Goal: Browse casually: Explore the website without a specific task or goal

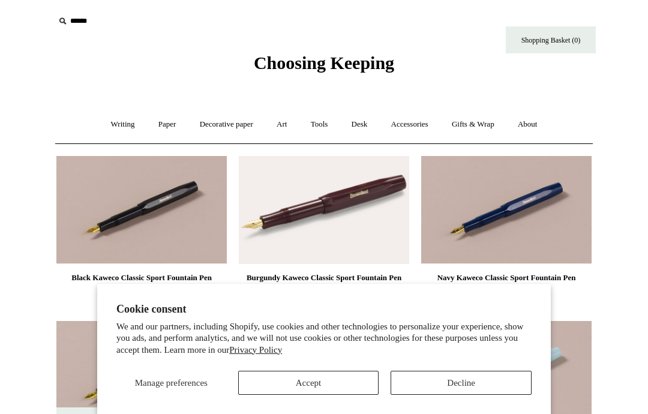
click at [329, 380] on button "Accept" at bounding box center [308, 383] width 141 height 24
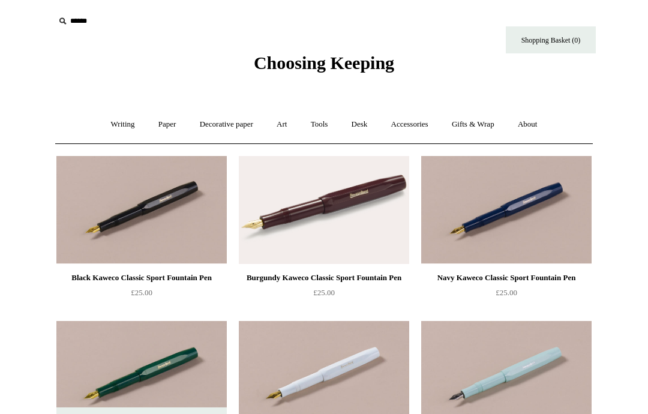
click at [121, 124] on link "Writing +" at bounding box center [123, 125] width 46 height 32
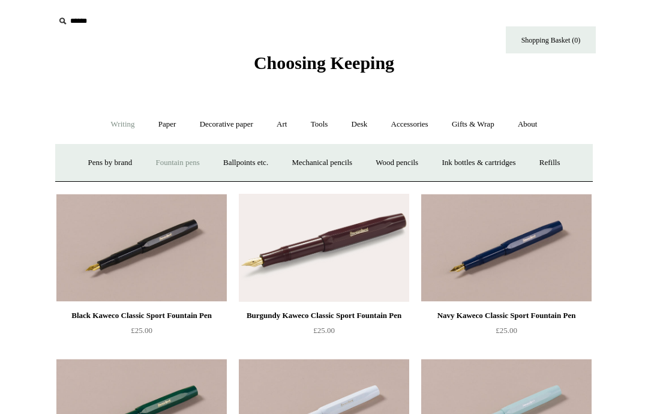
click at [495, 157] on link "Ink bottles & cartridges +" at bounding box center [478, 163] width 95 height 32
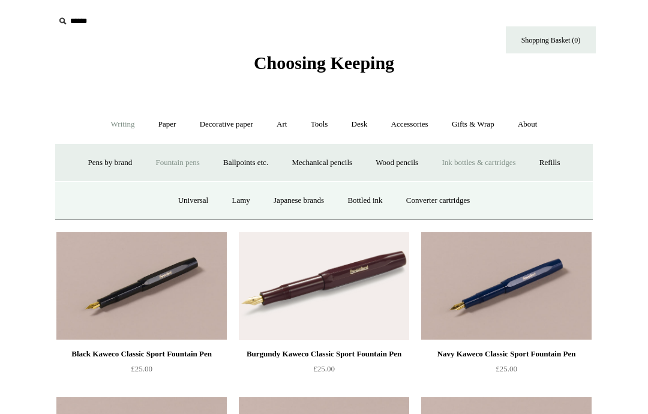
click at [372, 200] on link "Bottled ink" at bounding box center [365, 201] width 56 height 32
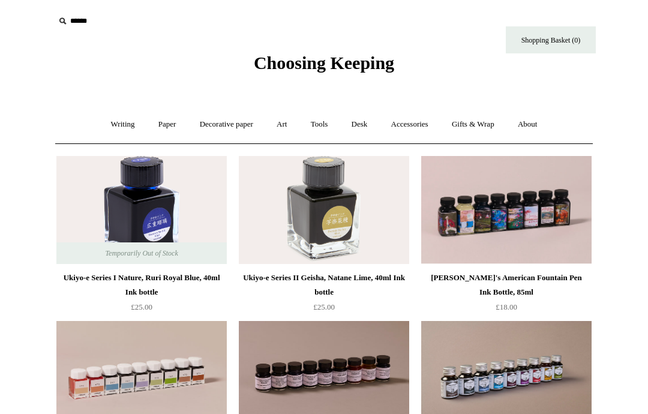
click at [122, 130] on link "Writing +" at bounding box center [123, 125] width 46 height 32
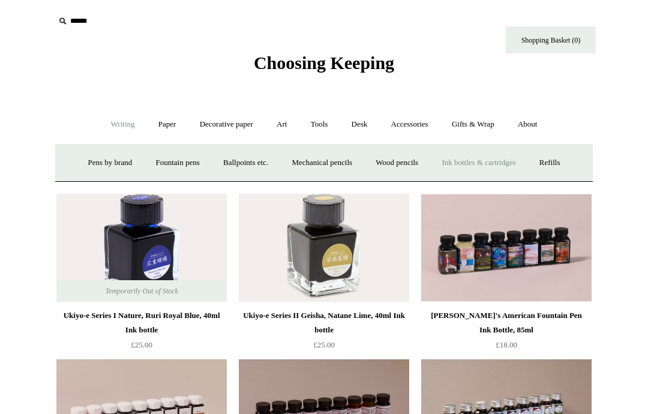
click at [106, 161] on link "Pens by brand +" at bounding box center [110, 163] width 66 height 32
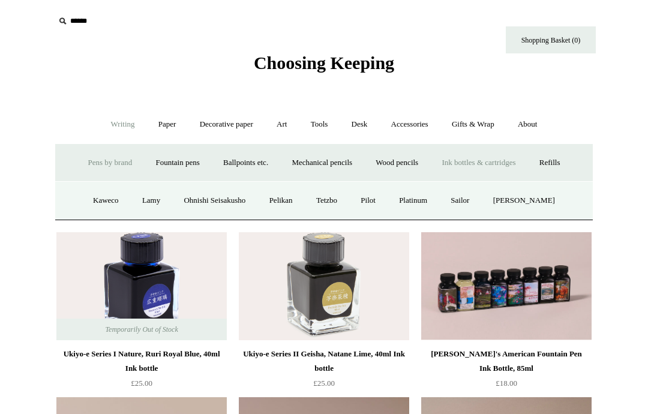
click at [158, 125] on link "Paper +" at bounding box center [168, 125] width 40 height 32
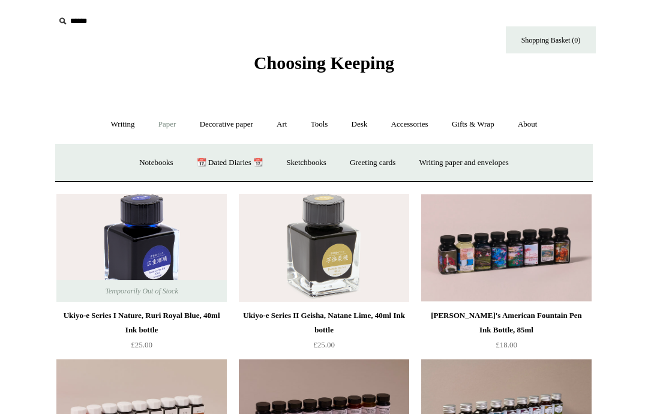
click at [151, 169] on link "Notebooks +" at bounding box center [155, 163] width 55 height 32
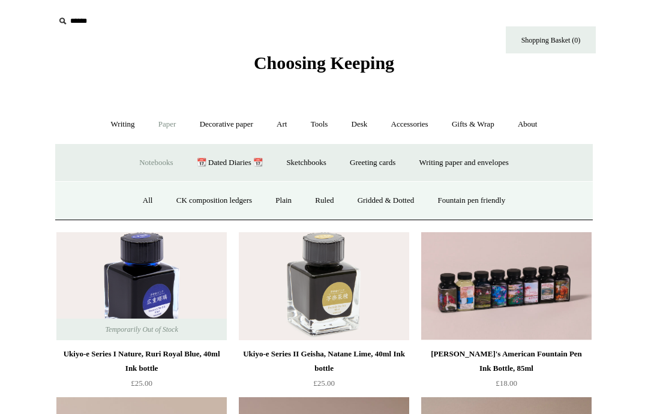
click at [136, 202] on link "All" at bounding box center [148, 201] width 32 height 32
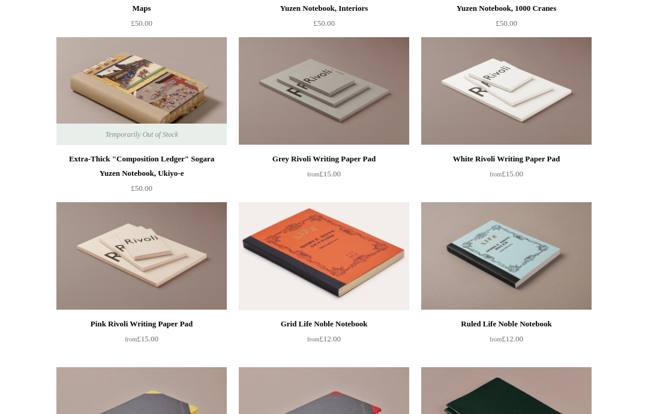
scroll to position [2102, 0]
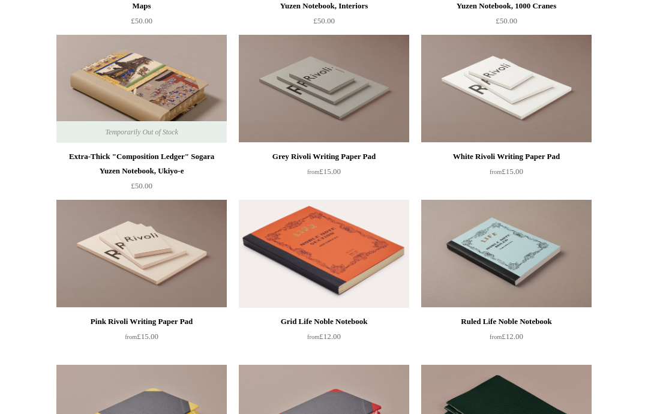
click at [140, 85] on img at bounding box center [141, 89] width 170 height 108
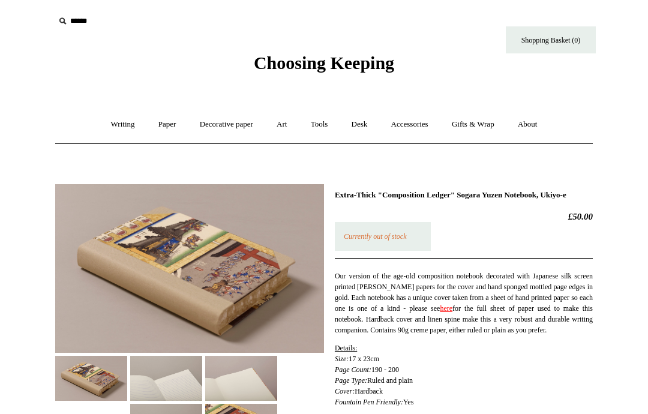
click at [250, 375] on img at bounding box center [241, 378] width 72 height 45
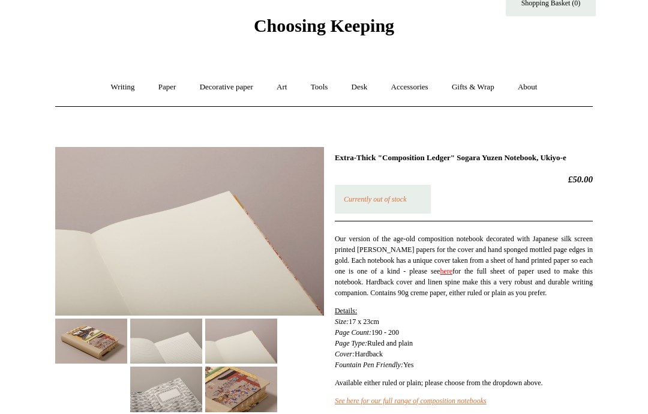
click at [247, 394] on img at bounding box center [241, 389] width 72 height 45
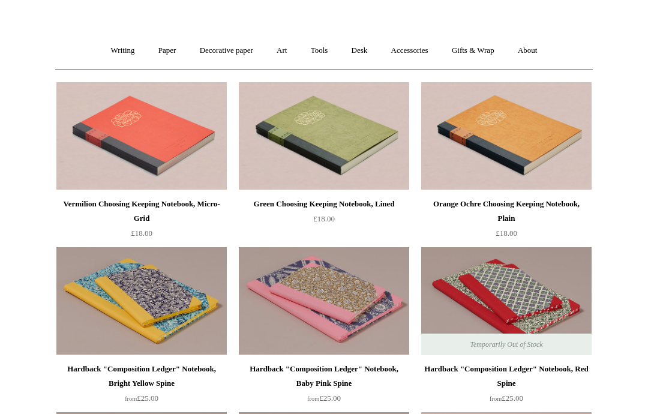
scroll to position [74, 0]
click at [363, 304] on img at bounding box center [324, 301] width 170 height 108
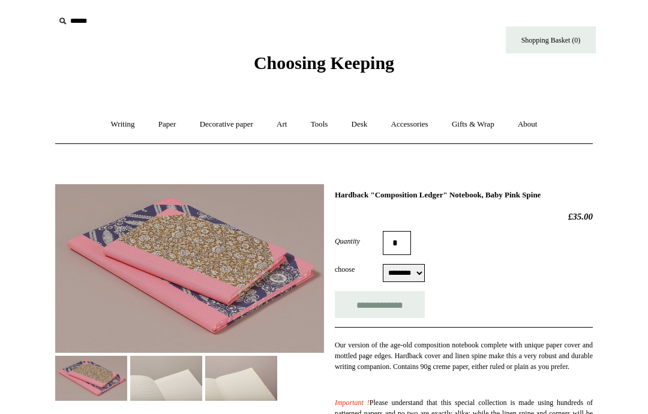
select select "********"
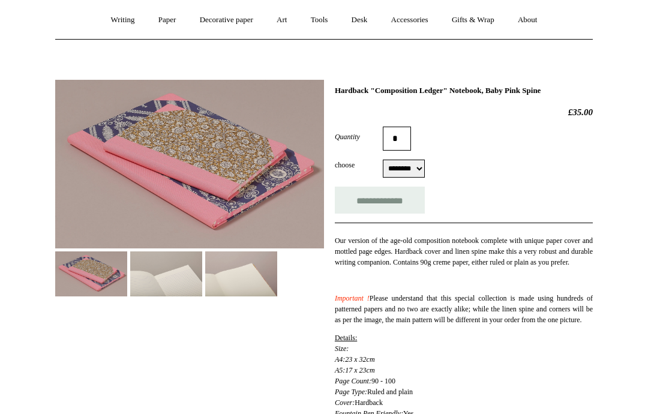
scroll to position [104, 0]
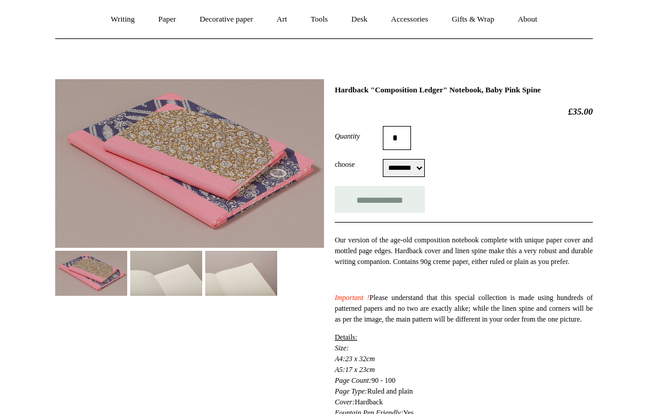
click at [167, 269] on img at bounding box center [166, 274] width 72 height 45
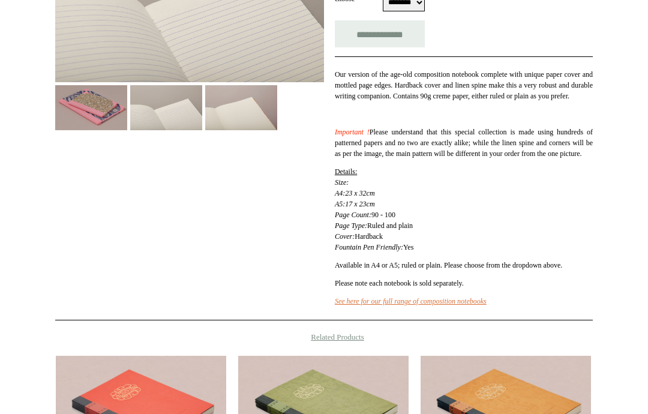
scroll to position [274, 0]
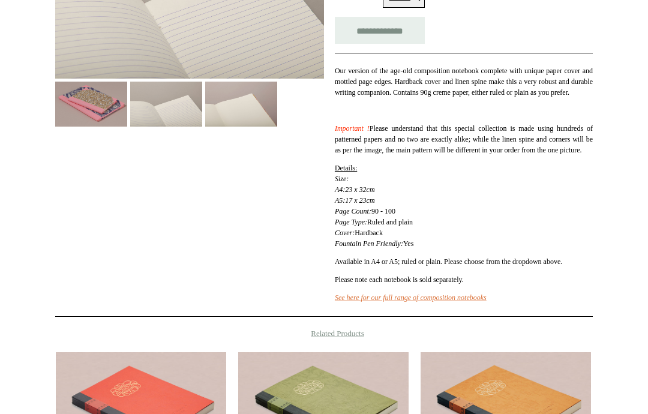
click at [473, 302] on em "See here for our full range of composition notebooks" at bounding box center [411, 298] width 152 height 8
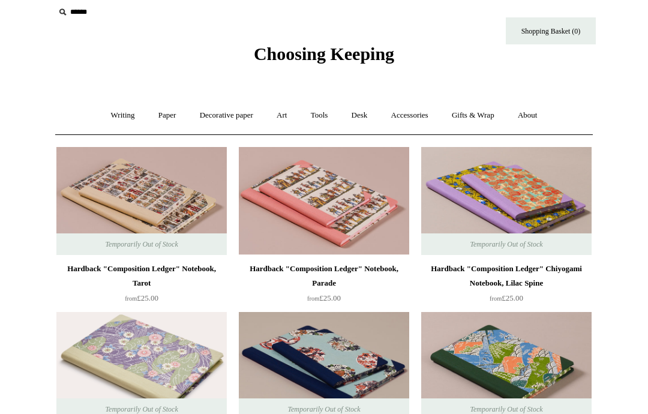
scroll to position [9, 0]
click at [367, 208] on img at bounding box center [324, 201] width 170 height 108
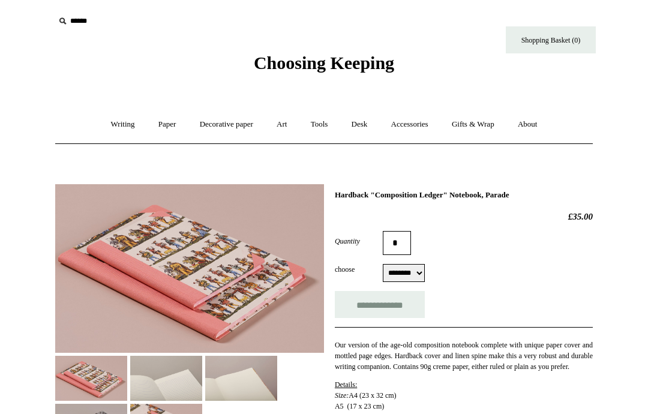
click at [414, 277] on select "******** ******** ******** ********" at bounding box center [404, 273] width 42 height 18
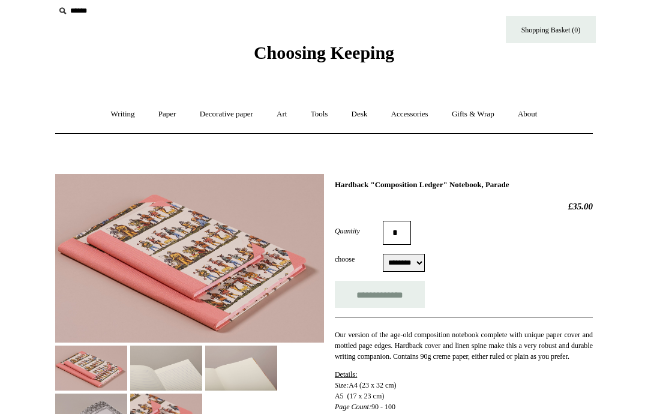
scroll to position [35, 0]
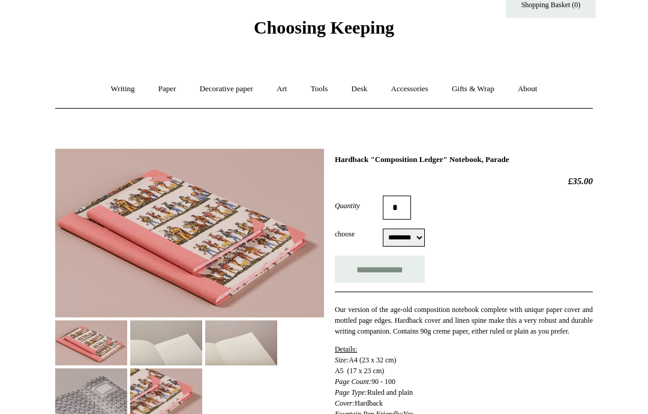
click at [408, 243] on select "******** ******** ******** ********" at bounding box center [404, 238] width 42 height 18
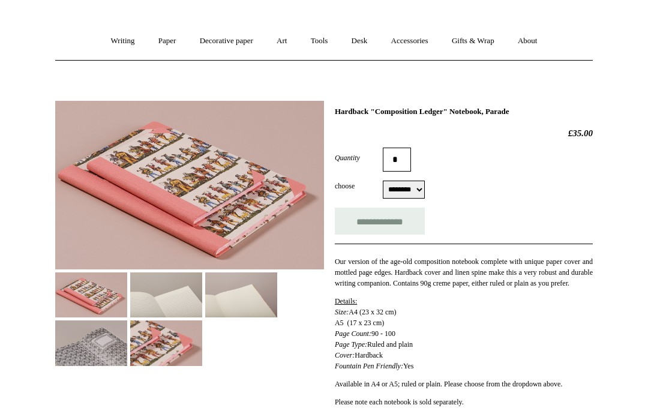
click at [420, 190] on select "******** ******** ******** ********" at bounding box center [404, 190] width 42 height 18
click at [419, 190] on select "******** ******** ******** ********" at bounding box center [404, 190] width 42 height 18
click at [413, 195] on select "******** ******** ******** ********" at bounding box center [404, 190] width 42 height 18
select select "********"
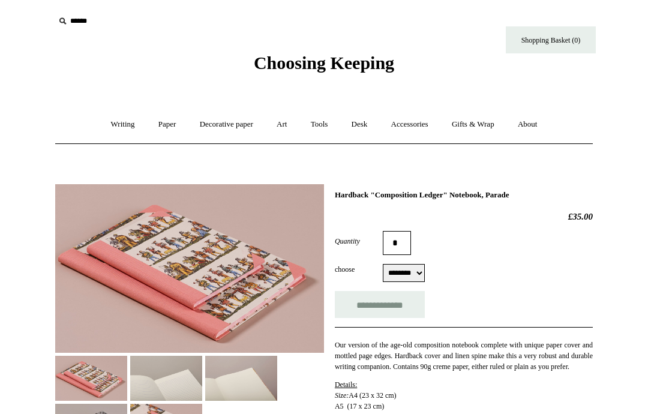
click at [278, 128] on link "Art +" at bounding box center [282, 125] width 32 height 32
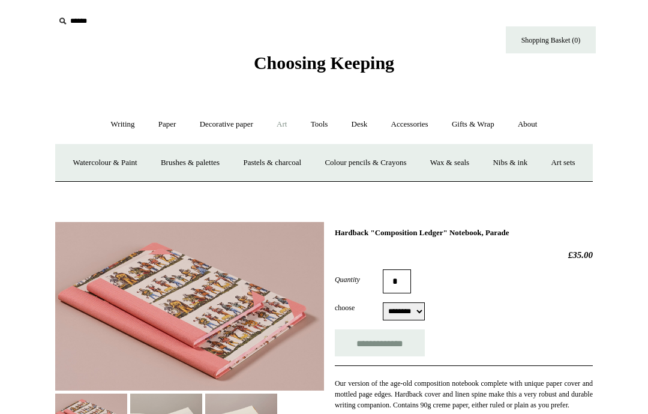
click at [538, 159] on link "Nibs & ink" at bounding box center [510, 163] width 56 height 32
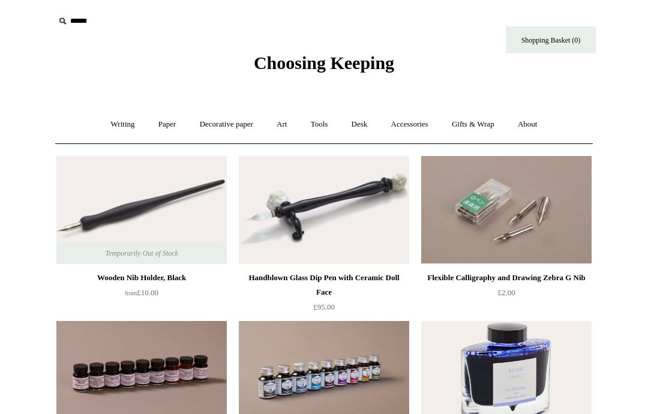
click at [350, 247] on img at bounding box center [324, 210] width 170 height 108
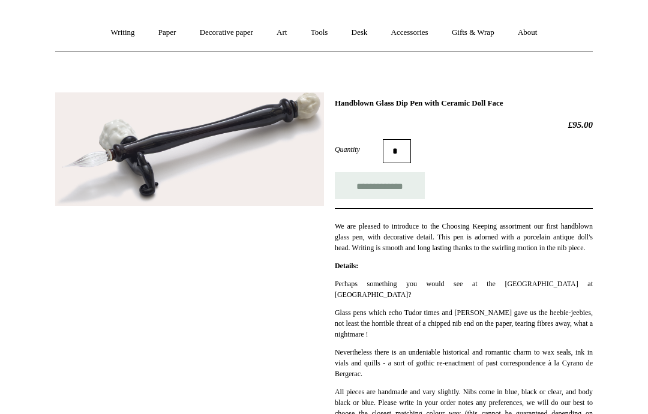
scroll to position [85, 0]
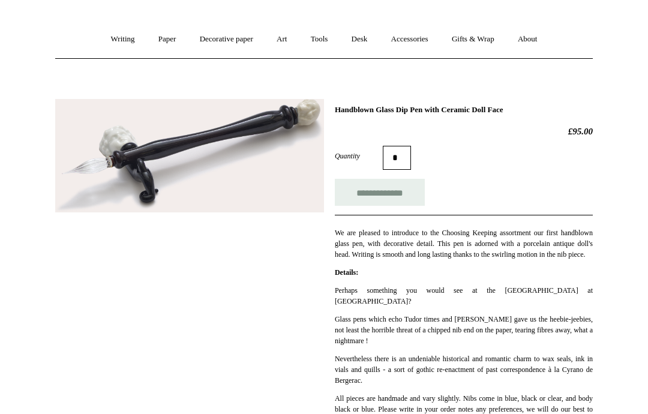
click at [361, 43] on link "Desk +" at bounding box center [360, 39] width 38 height 32
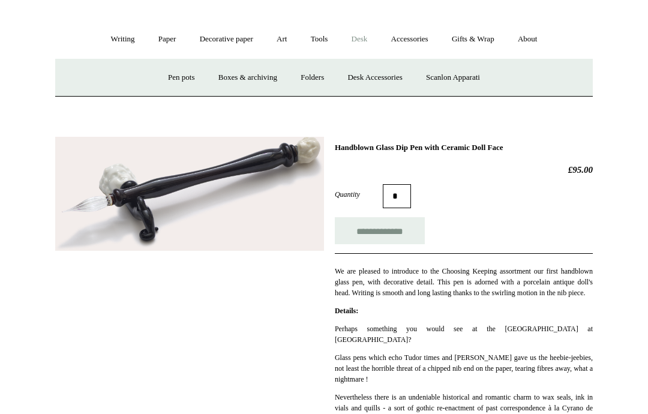
click at [472, 82] on link "Scanlon Apparati" at bounding box center [453, 78] width 76 height 32
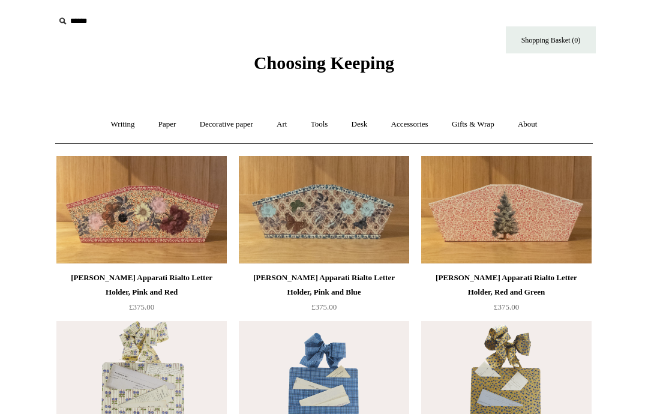
click at [370, 116] on link "Desk +" at bounding box center [360, 125] width 38 height 32
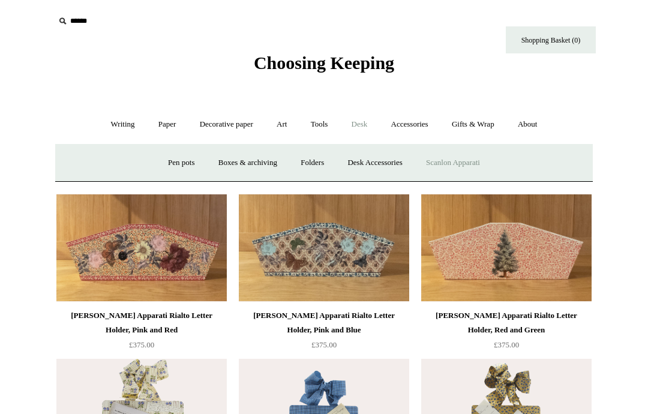
click at [382, 165] on link "Desk Accessories" at bounding box center [375, 163] width 76 height 32
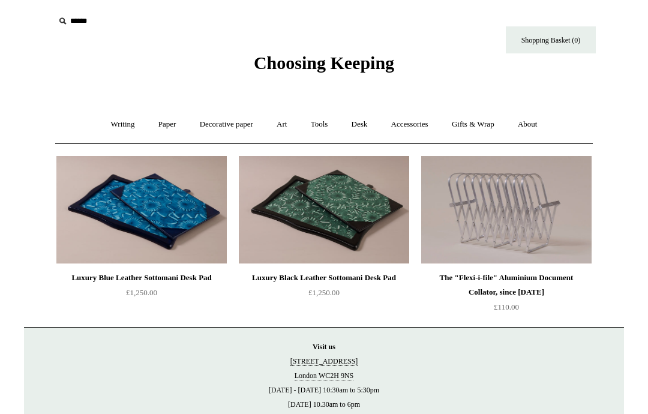
click at [428, 116] on link "Accessories +" at bounding box center [410, 125] width 59 height 32
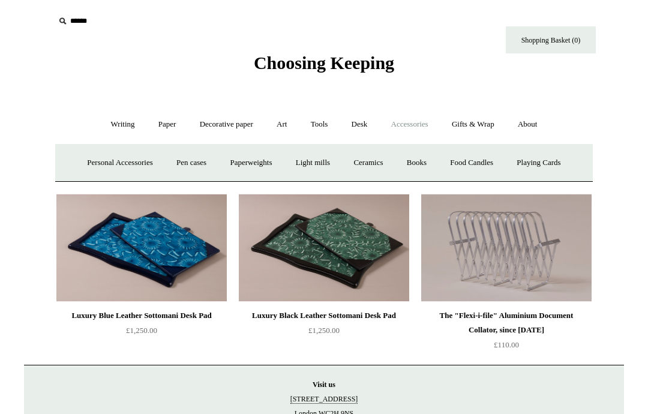
click at [557, 170] on link "Playing Cards" at bounding box center [538, 163] width 65 height 32
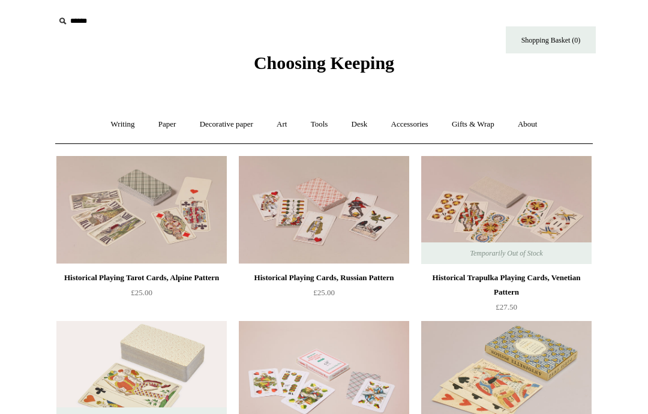
click at [420, 131] on link "Accessories +" at bounding box center [410, 125] width 59 height 32
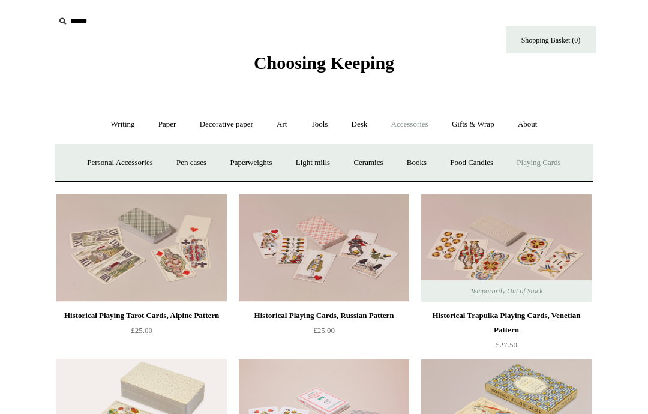
click at [316, 170] on link "Light mills" at bounding box center [313, 163] width 56 height 32
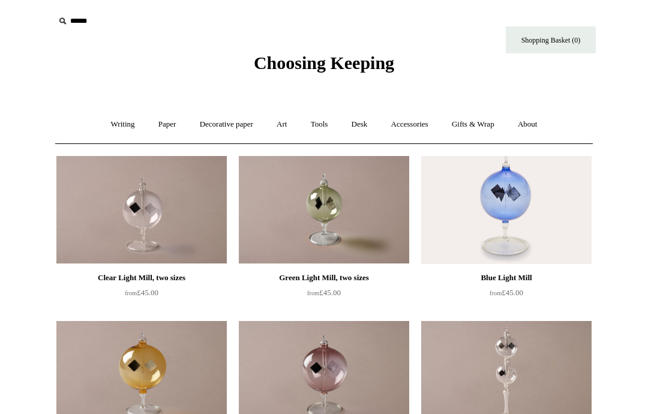
click at [424, 127] on link "Accessories +" at bounding box center [410, 125] width 59 height 32
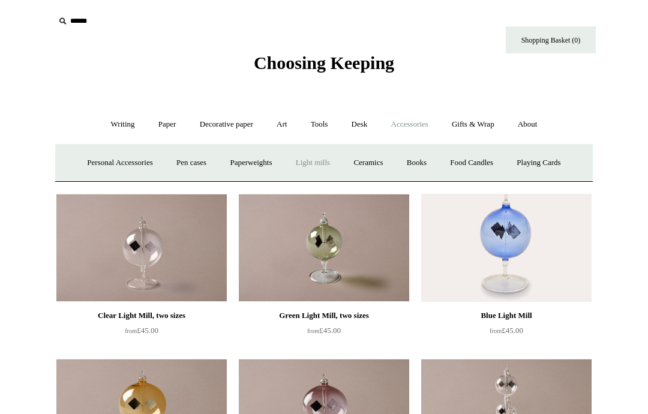
click at [426, 168] on link "Books" at bounding box center [416, 163] width 41 height 32
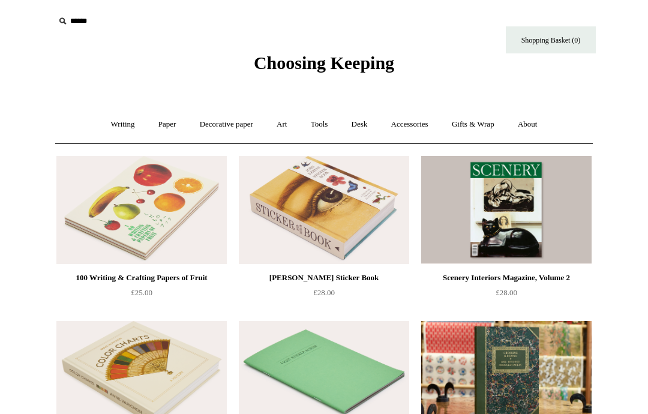
click at [412, 127] on link "Accessories +" at bounding box center [410, 125] width 59 height 32
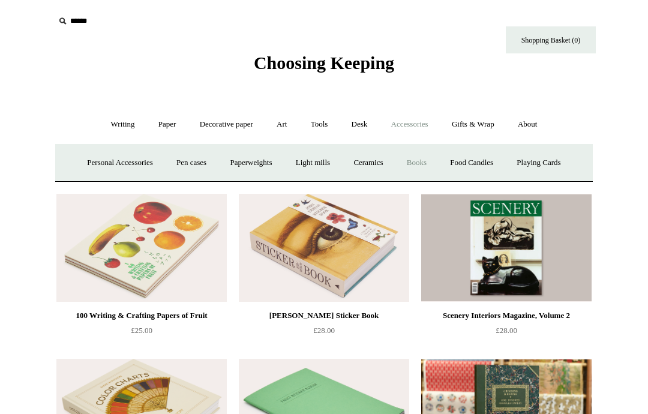
click at [336, 384] on img at bounding box center [324, 413] width 170 height 108
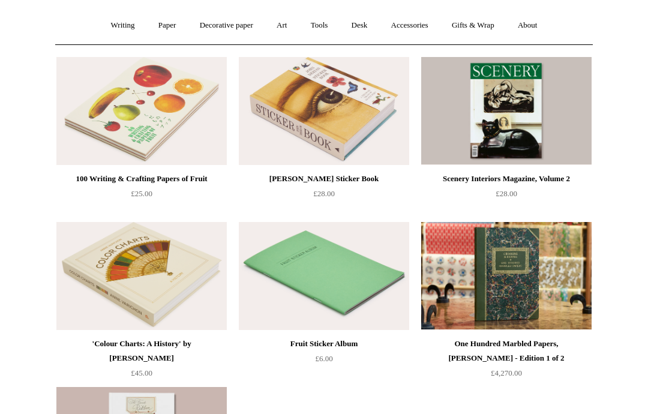
scroll to position [98, 0]
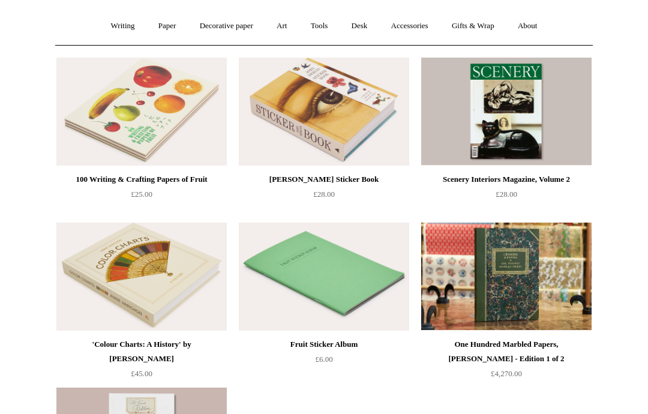
click at [537, 265] on img at bounding box center [506, 277] width 170 height 108
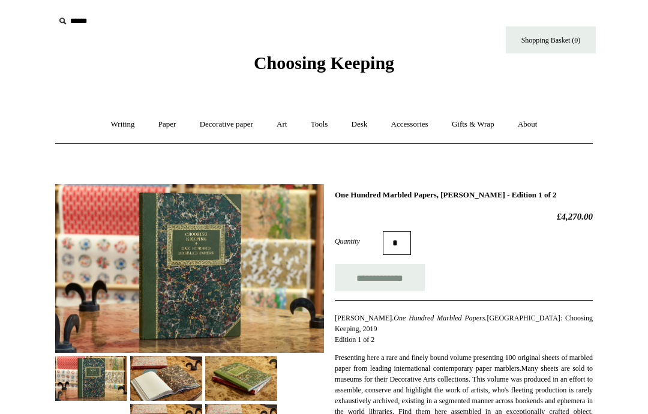
click at [179, 378] on img at bounding box center [166, 378] width 72 height 45
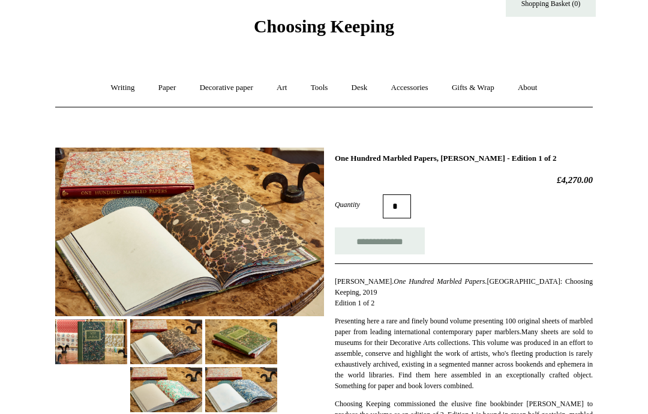
scroll to position [35, 0]
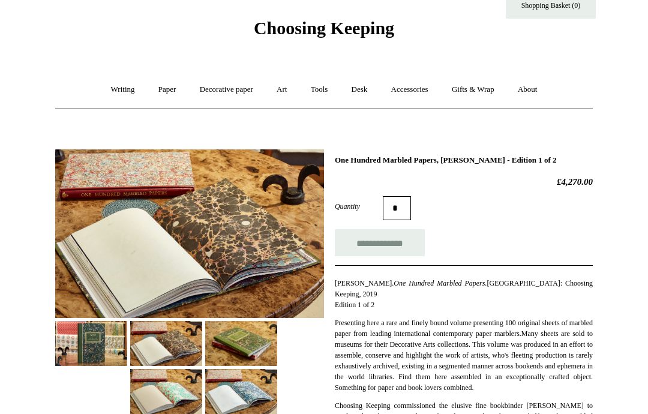
click at [250, 388] on img at bounding box center [241, 391] width 72 height 45
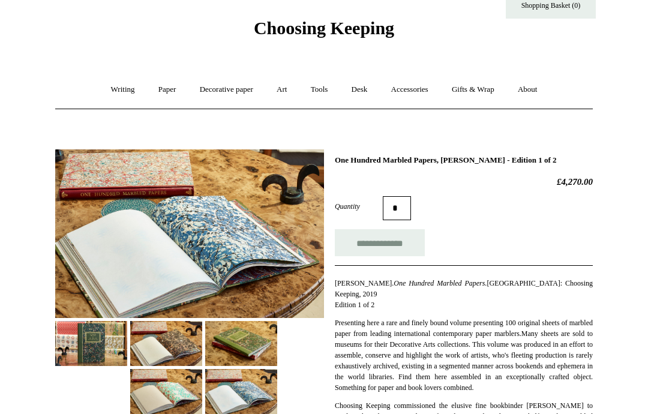
click at [246, 335] on img at bounding box center [241, 343] width 72 height 45
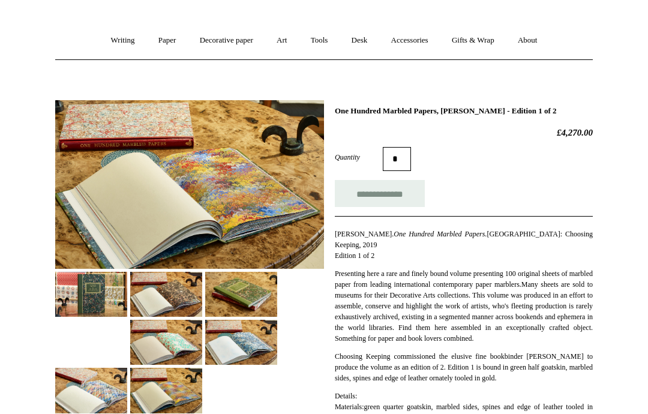
scroll to position [0, 0]
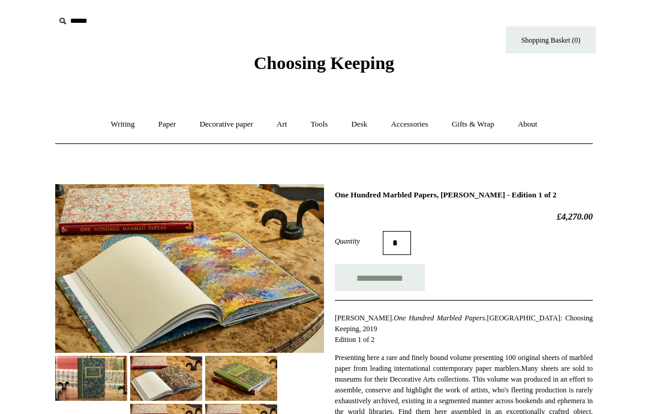
click at [538, 122] on link "About +" at bounding box center [527, 125] width 41 height 32
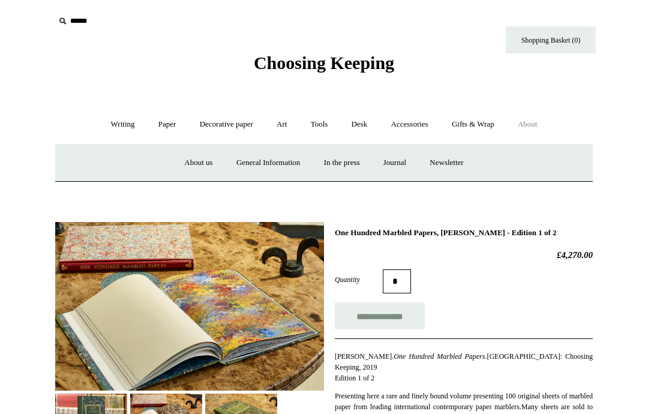
click at [487, 122] on link "Gifts & Wrap +" at bounding box center [473, 125] width 64 height 32
click at [424, 121] on link "Accessories +" at bounding box center [410, 125] width 59 height 32
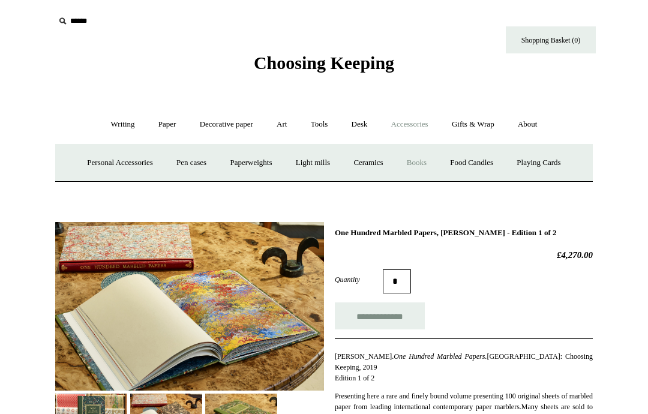
click at [234, 161] on link "Paperweights +" at bounding box center [251, 163] width 64 height 32
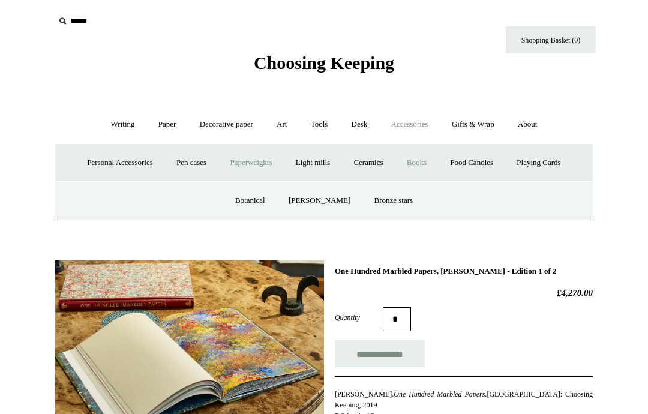
click at [115, 161] on link "Personal Accessories +" at bounding box center [119, 163] width 87 height 32
click at [196, 198] on link "Leather" at bounding box center [203, 201] width 46 height 32
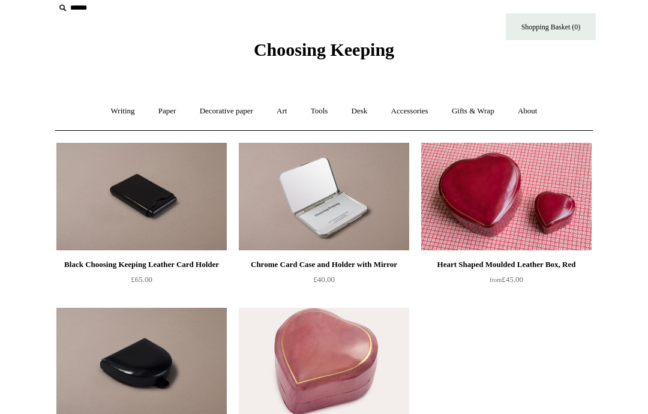
scroll to position [13, 0]
click at [119, 107] on link "Writing +" at bounding box center [123, 111] width 46 height 32
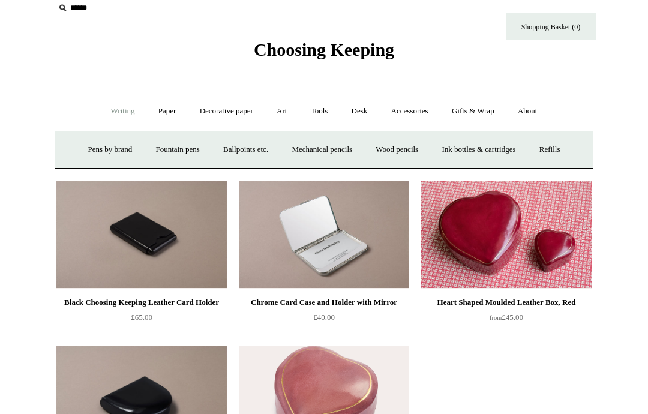
click at [411, 118] on link "Accessories +" at bounding box center [410, 111] width 59 height 32
click at [108, 137] on link "Personal Accessories +" at bounding box center [119, 150] width 87 height 32
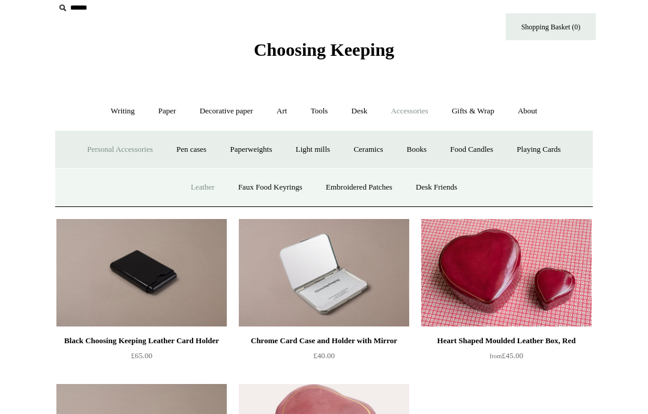
click at [368, 190] on link "Embroidered Patches" at bounding box center [359, 188] width 88 height 32
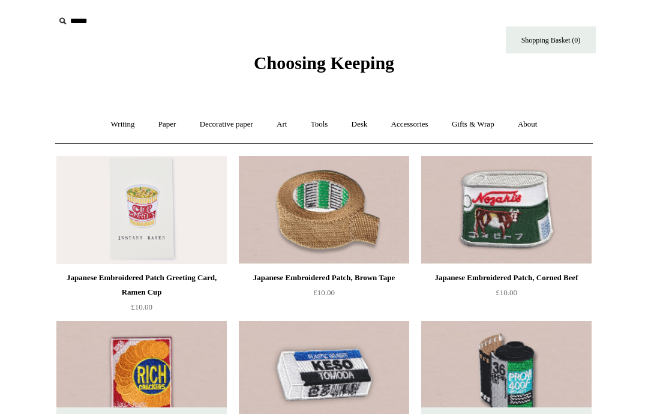
click at [417, 127] on link "Accessories +" at bounding box center [410, 125] width 59 height 32
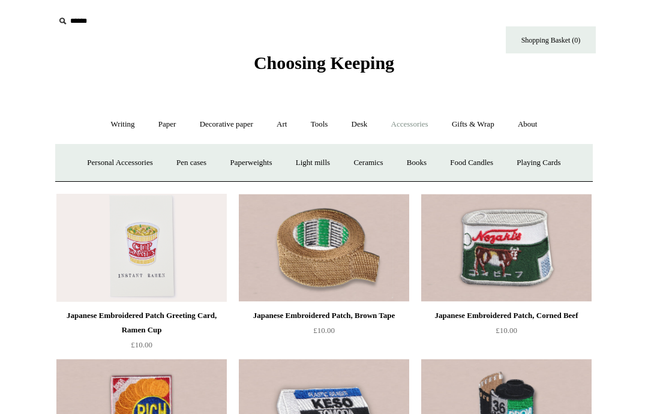
click at [114, 167] on link "Personal Accessories +" at bounding box center [119, 163] width 87 height 32
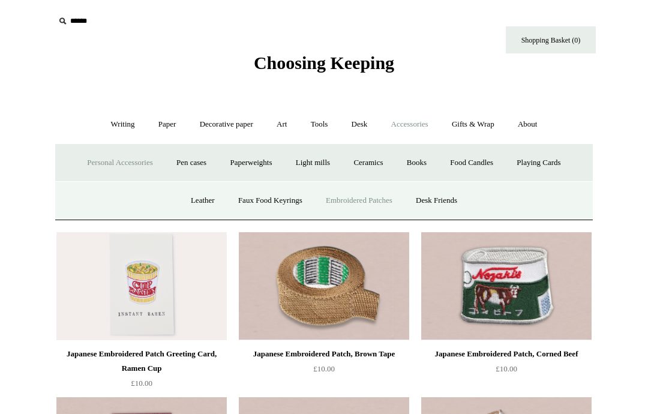
click at [448, 195] on link "Desk Friends" at bounding box center [436, 201] width 63 height 32
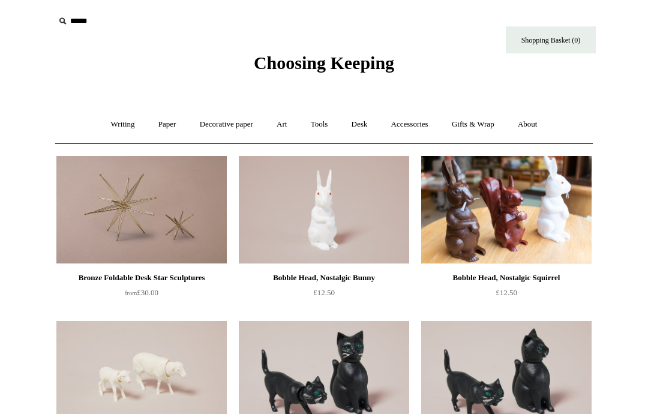
click at [415, 130] on link "Accessories +" at bounding box center [410, 125] width 59 height 32
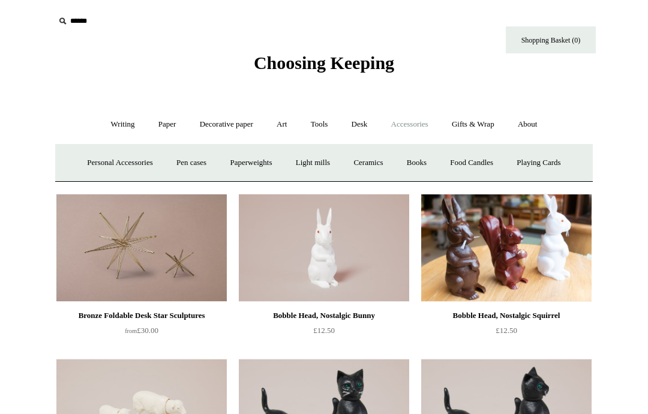
click at [425, 164] on link "Books" at bounding box center [416, 163] width 41 height 32
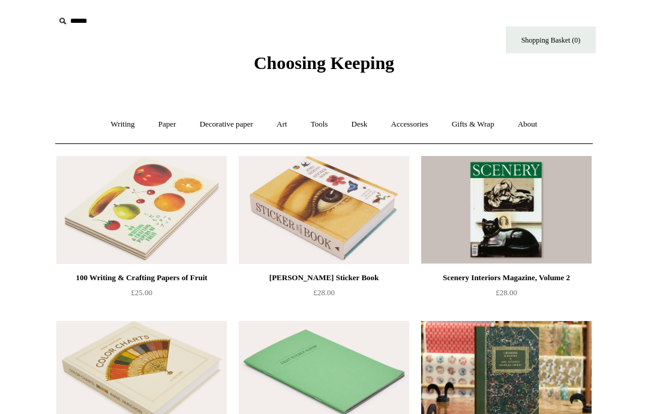
click at [421, 128] on link "Accessories +" at bounding box center [410, 125] width 59 height 32
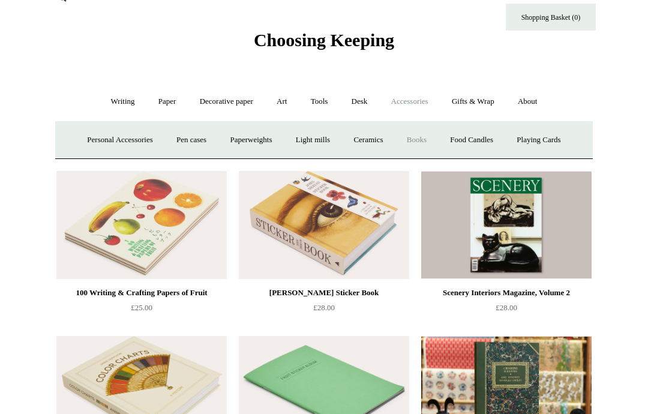
scroll to position [18, 0]
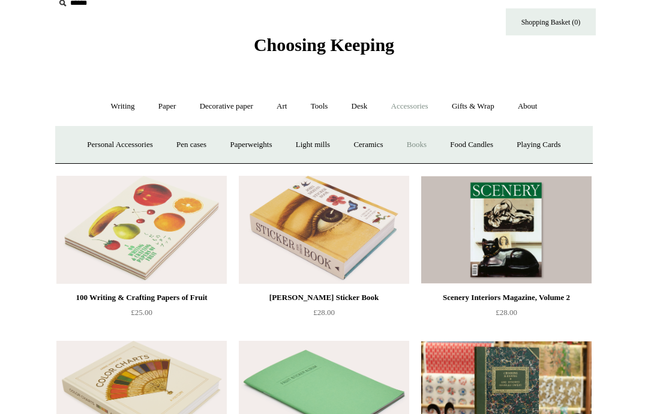
click at [249, 142] on link "Paperweights +" at bounding box center [251, 145] width 64 height 32
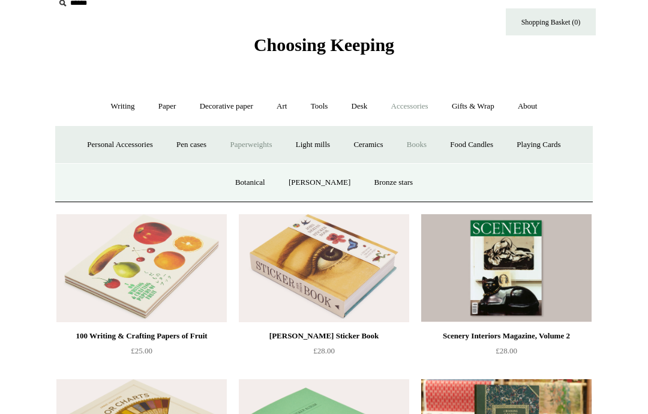
click at [260, 182] on link "Botanical" at bounding box center [251, 183] width 52 height 32
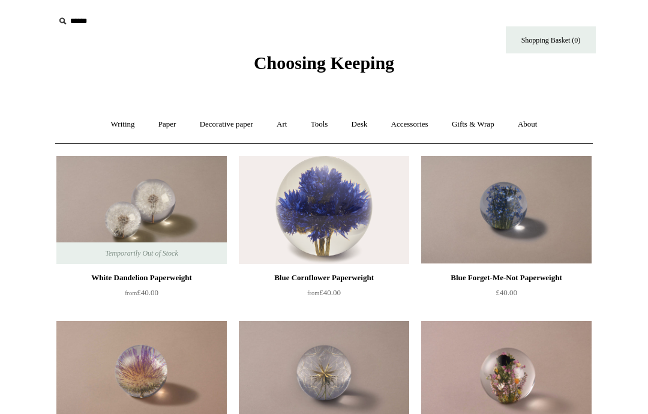
click at [418, 125] on link "Accessories +" at bounding box center [410, 125] width 59 height 32
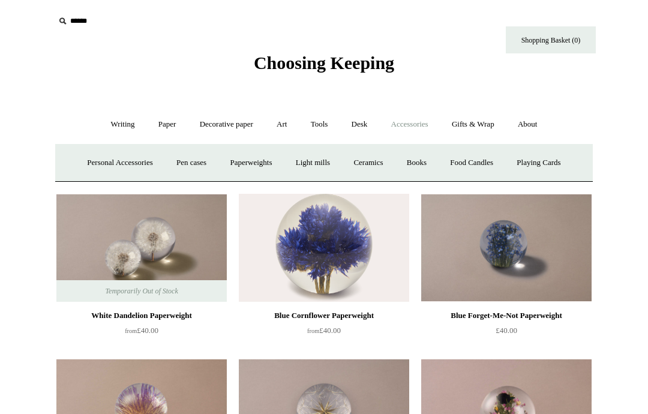
click at [249, 164] on link "Paperweights +" at bounding box center [251, 163] width 64 height 32
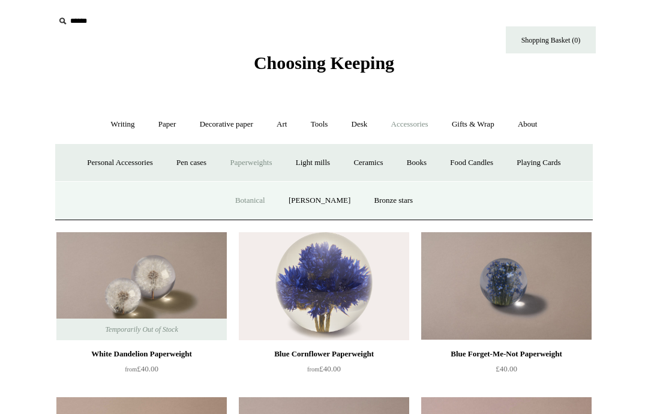
click at [329, 202] on link "[PERSON_NAME]" at bounding box center [319, 201] width 83 height 32
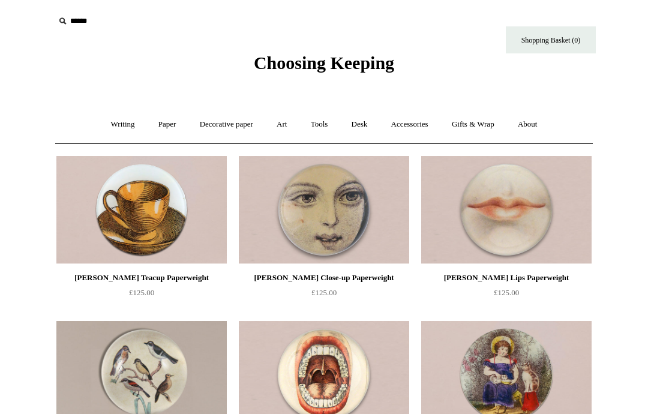
click at [424, 125] on link "Accessories +" at bounding box center [410, 125] width 59 height 32
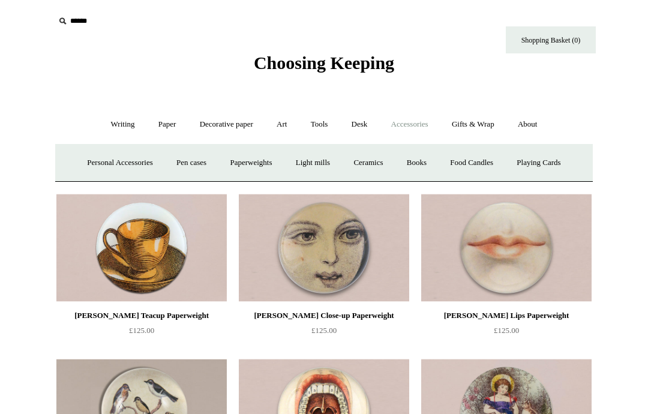
click at [250, 160] on link "Paperweights +" at bounding box center [251, 163] width 64 height 32
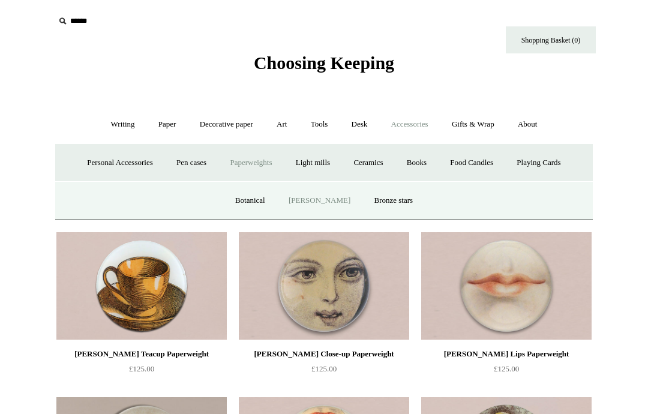
click at [394, 205] on link "Bronze stars" at bounding box center [394, 201] width 61 height 32
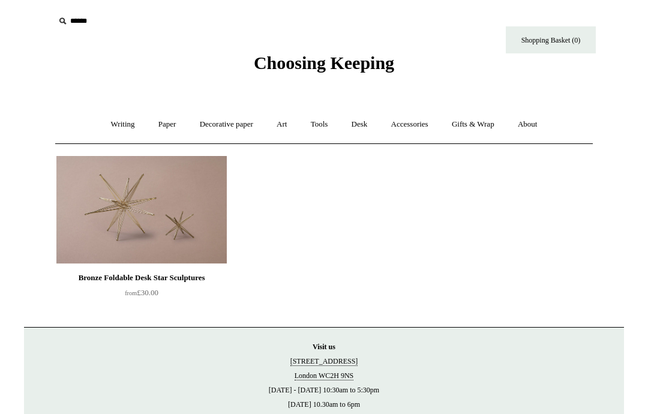
click at [420, 122] on link "Accessories +" at bounding box center [410, 125] width 59 height 32
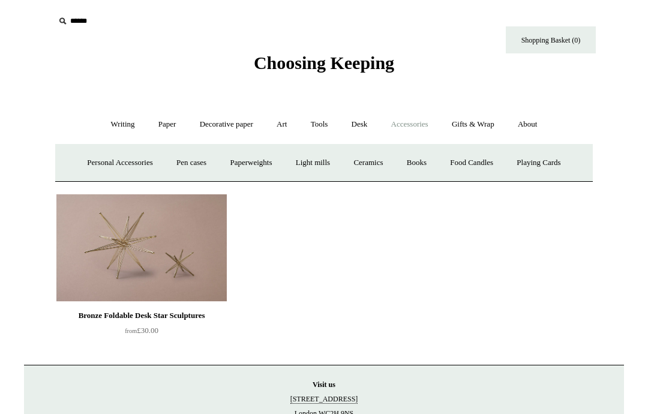
click at [370, 159] on link "Ceramics +" at bounding box center [368, 163] width 51 height 32
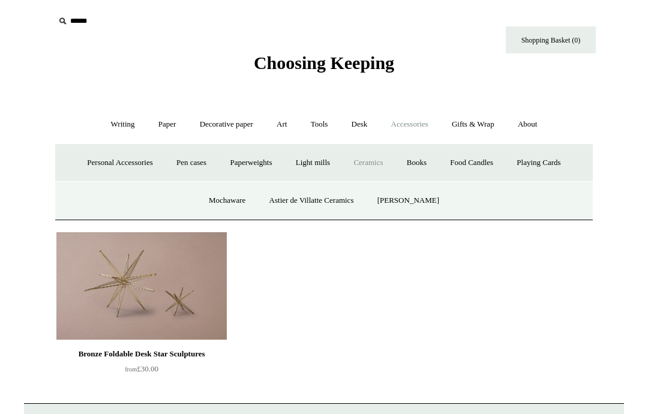
click at [224, 201] on link "Mochaware" at bounding box center [227, 201] width 58 height 32
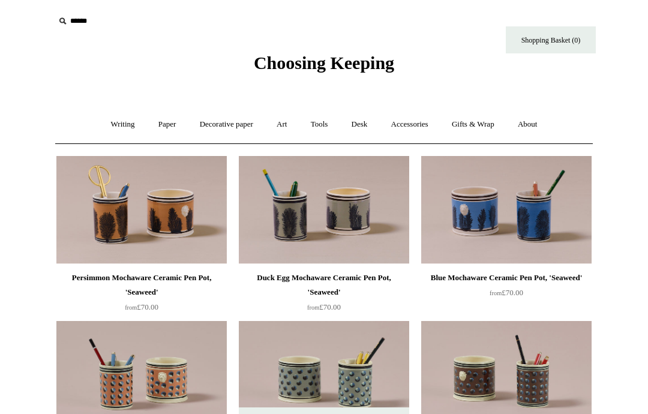
click at [421, 116] on link "Accessories +" at bounding box center [410, 125] width 59 height 32
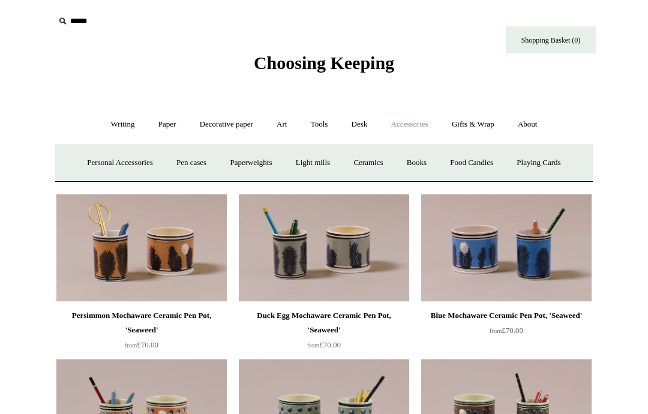
click at [373, 163] on link "Ceramics +" at bounding box center [368, 163] width 51 height 32
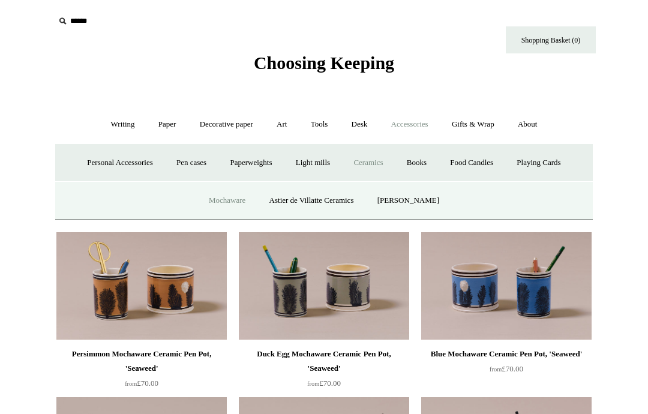
click at [316, 196] on link "Astier de Villatte Ceramics" at bounding box center [312, 201] width 106 height 32
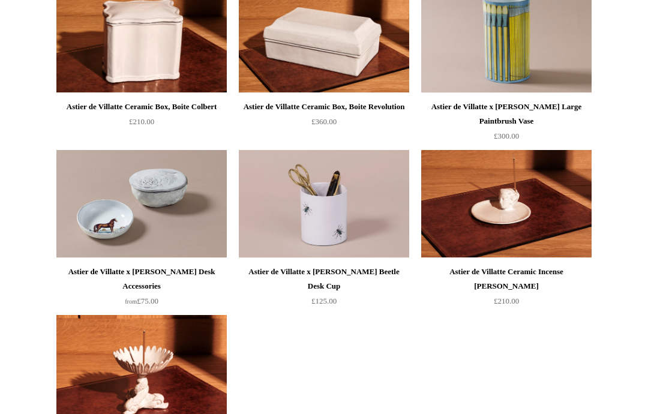
scroll to position [505, 0]
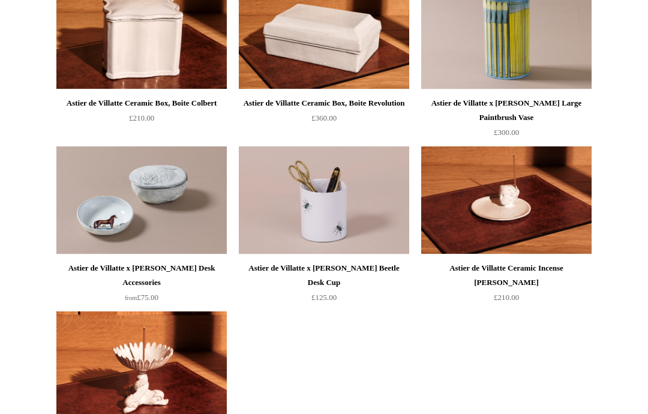
click at [648, 228] on html "Menu Choosing Keeping * Shipping Information Shopping Basket (0) * ⤺ + +" at bounding box center [324, 82] width 648 height 1175
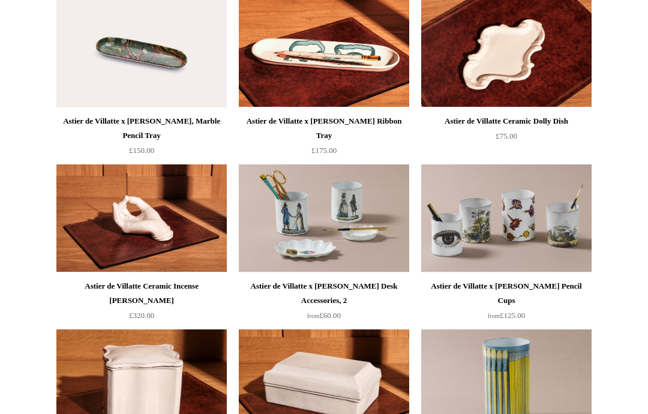
scroll to position [0, 0]
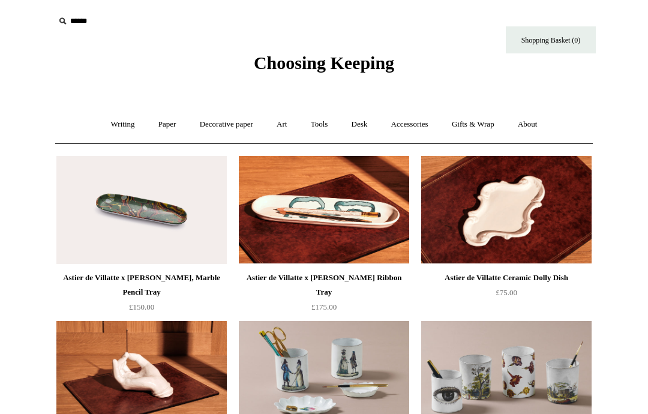
click at [416, 122] on link "Accessories +" at bounding box center [410, 125] width 59 height 32
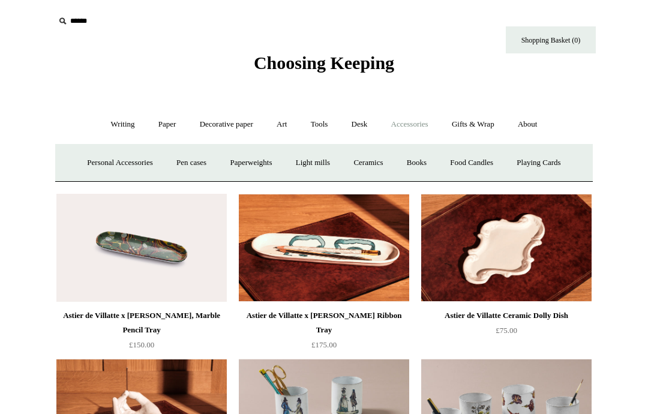
click at [371, 166] on link "Ceramics +" at bounding box center [368, 163] width 51 height 32
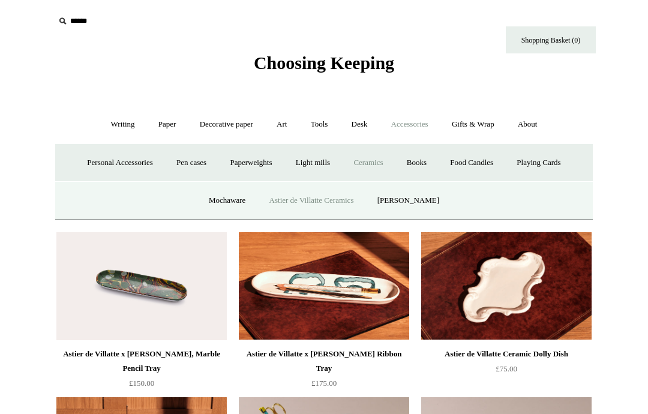
click at [417, 200] on link "[PERSON_NAME]" at bounding box center [408, 201] width 83 height 32
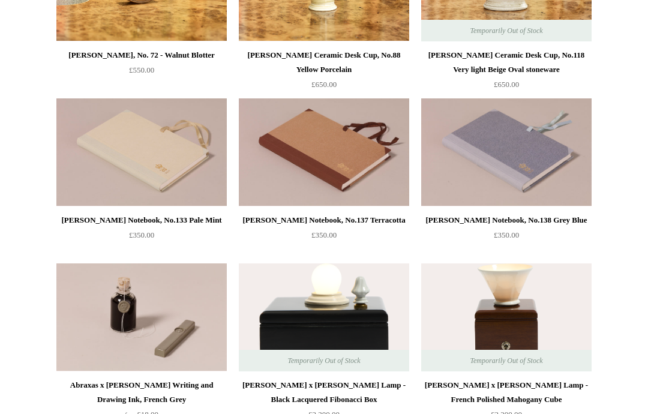
scroll to position [717, 0]
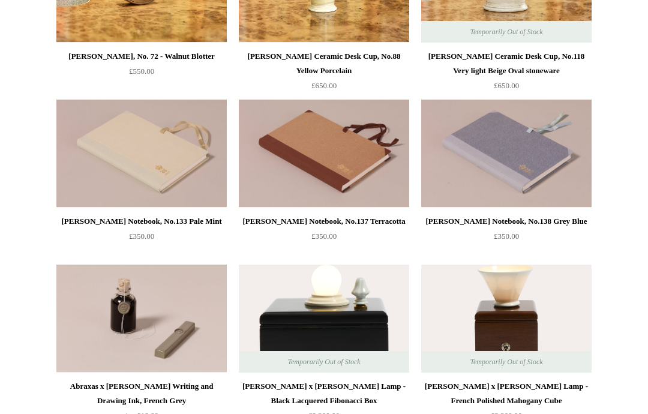
click at [495, 157] on img at bounding box center [506, 154] width 170 height 108
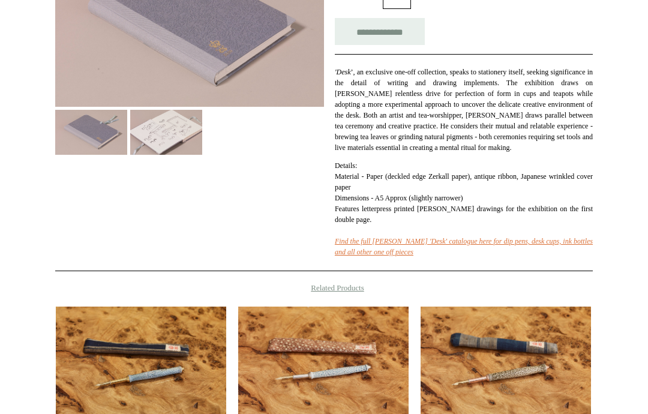
scroll to position [261, 0]
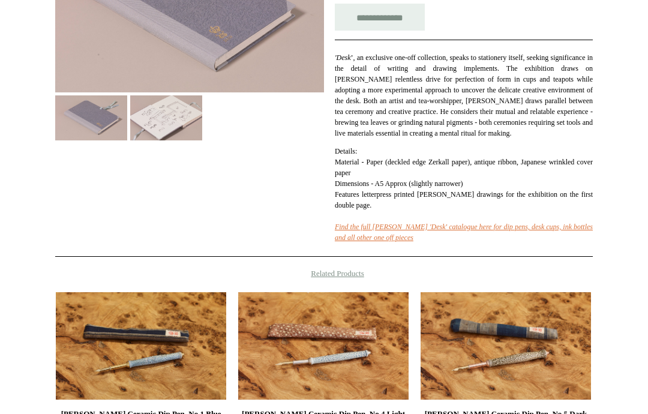
click at [346, 355] on img at bounding box center [323, 346] width 170 height 108
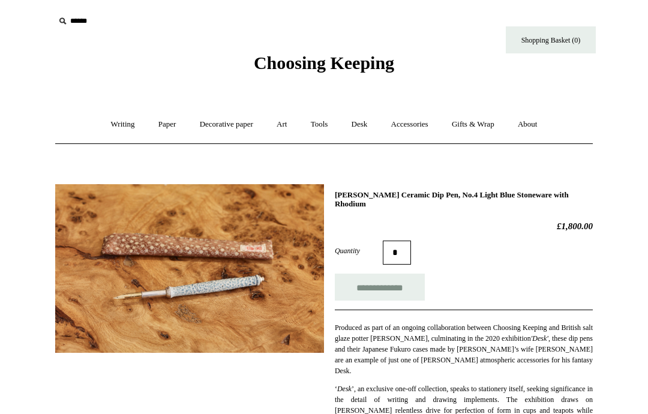
click at [421, 132] on link "Accessories +" at bounding box center [410, 125] width 59 height 32
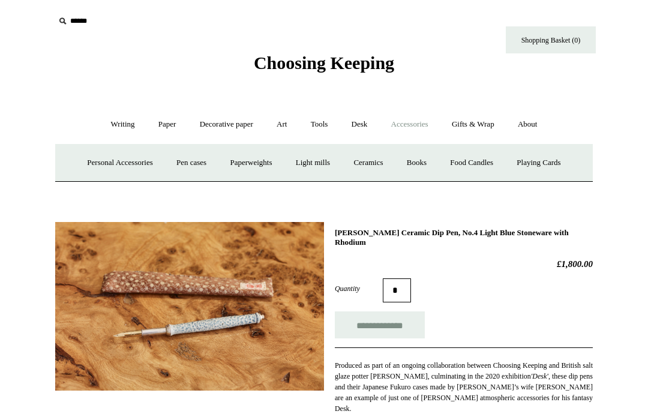
click at [188, 158] on link "Pen cases" at bounding box center [192, 163] width 52 height 32
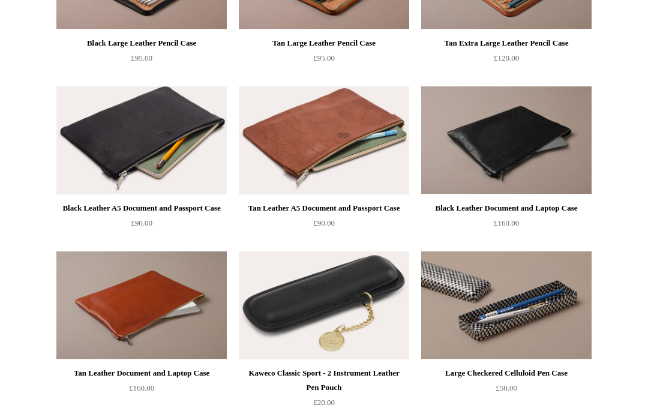
scroll to position [1060, 0]
click at [508, 152] on img at bounding box center [506, 140] width 170 height 108
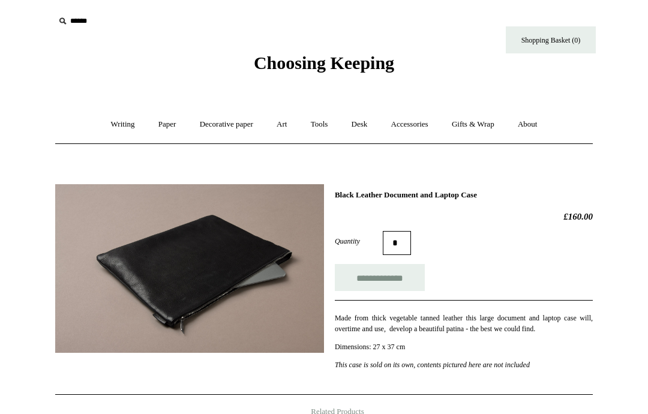
click at [318, 133] on link "Tools +" at bounding box center [319, 125] width 39 height 32
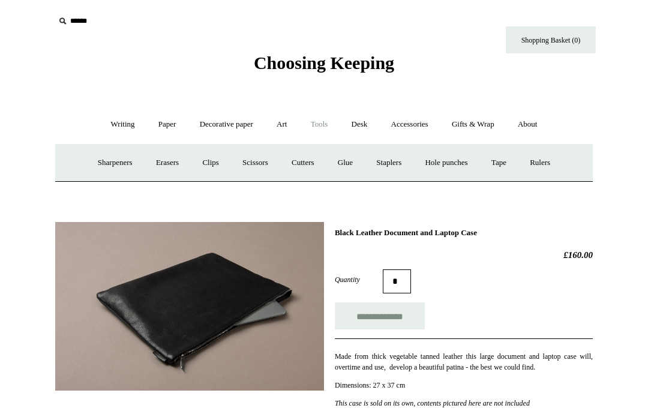
click at [387, 163] on link "Staplers +" at bounding box center [389, 163] width 47 height 32
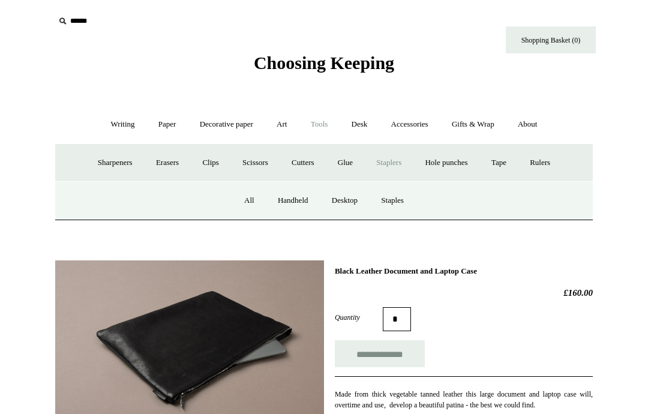
click at [247, 203] on link "All" at bounding box center [250, 201] width 32 height 32
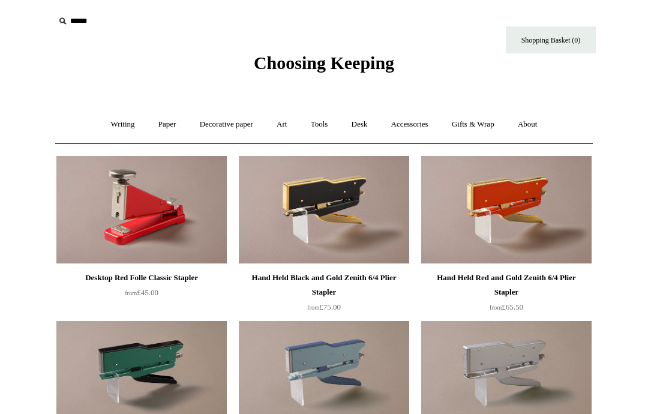
click at [408, 134] on link "Accessories +" at bounding box center [410, 125] width 59 height 32
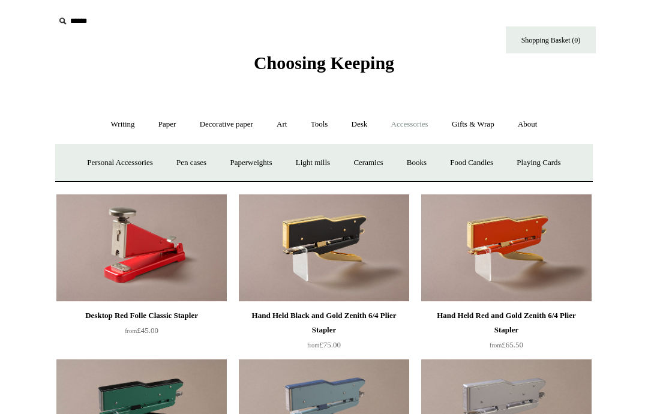
click at [357, 135] on link "Desk +" at bounding box center [360, 125] width 38 height 32
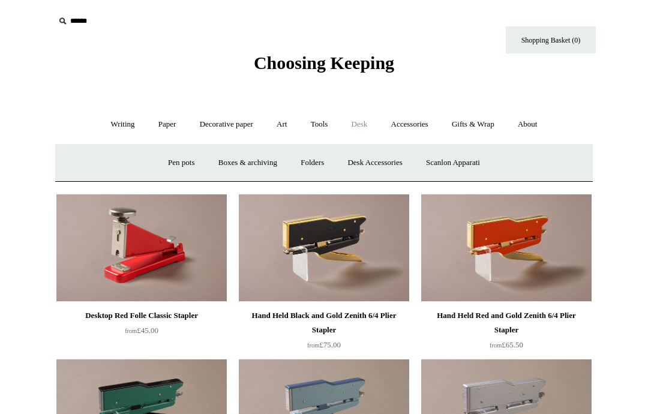
click at [468, 160] on link "Scanlon Apparati" at bounding box center [453, 163] width 76 height 32
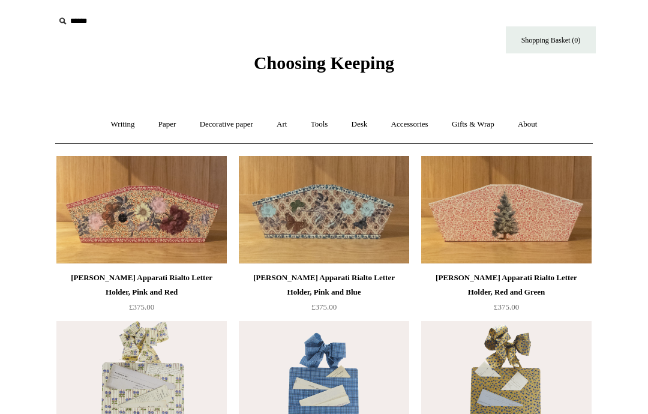
click at [293, 125] on link "Art +" at bounding box center [282, 125] width 32 height 32
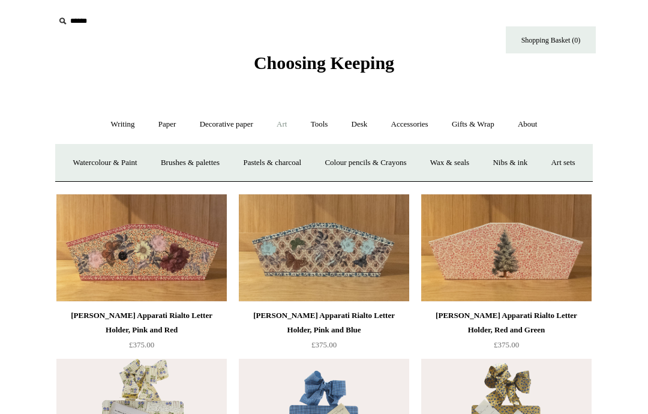
click at [312, 155] on link "Pastels & charcoal" at bounding box center [272, 163] width 80 height 32
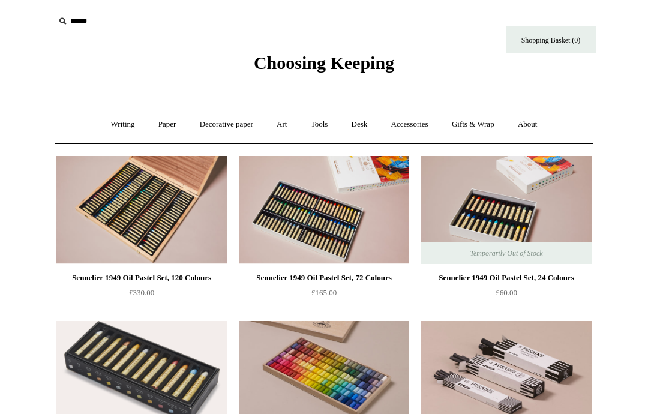
click at [284, 126] on link "Art +" at bounding box center [282, 125] width 32 height 32
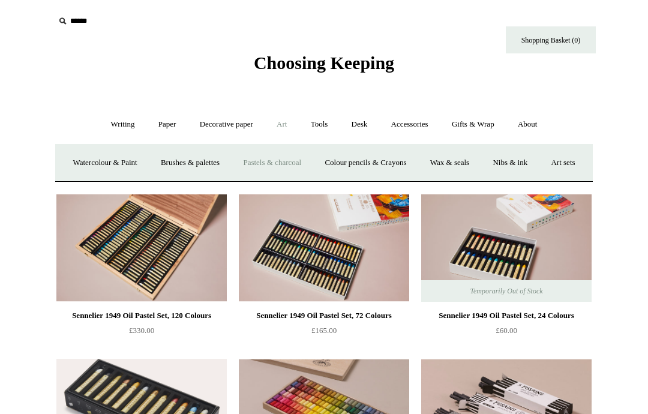
click at [405, 156] on link "Colour pencils & Crayons" at bounding box center [365, 163] width 103 height 32
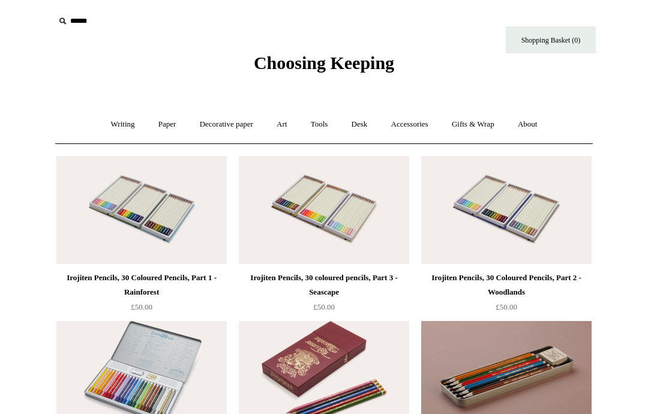
click at [327, 128] on link "Tools +" at bounding box center [319, 125] width 39 height 32
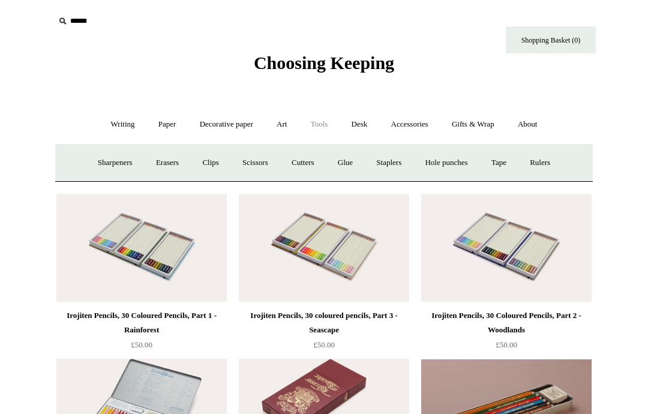
click at [232, 122] on link "Decorative paper +" at bounding box center [226, 125] width 75 height 32
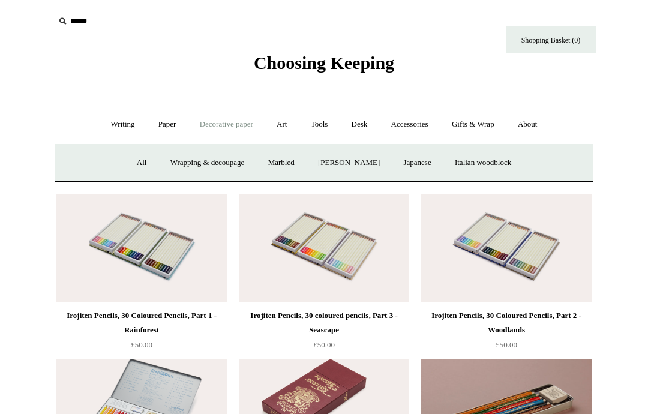
click at [283, 159] on link "Marbled" at bounding box center [282, 163] width 48 height 32
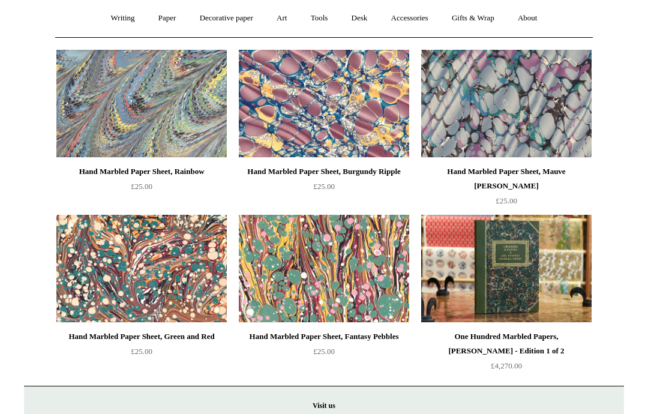
scroll to position [106, 0]
click at [369, 276] on img at bounding box center [324, 269] width 170 height 108
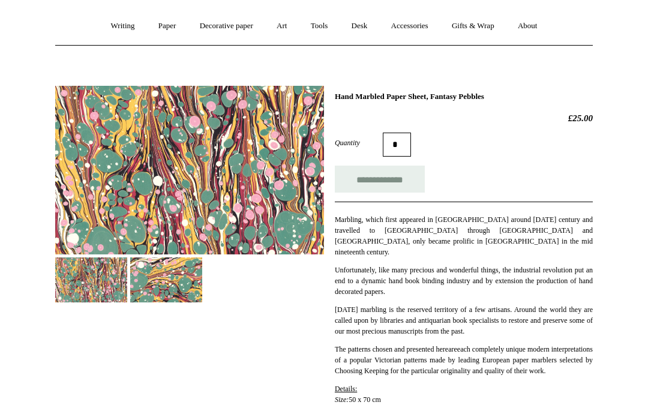
scroll to position [118, 0]
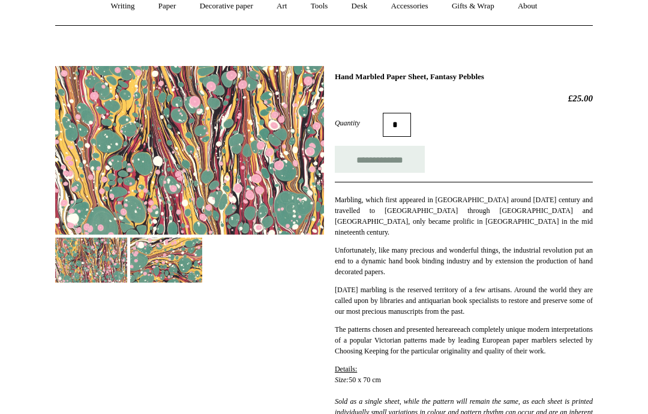
click at [170, 259] on img at bounding box center [166, 260] width 72 height 45
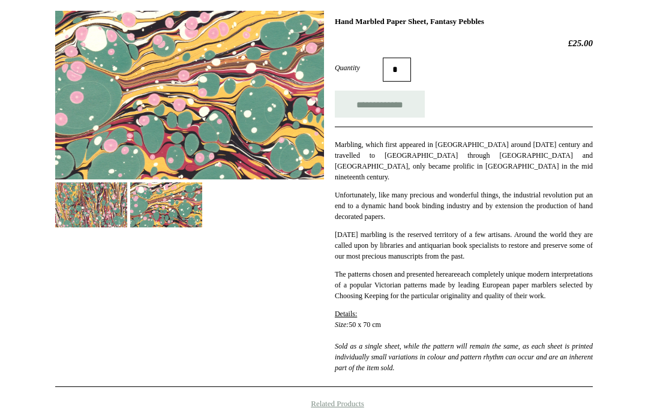
scroll to position [0, 0]
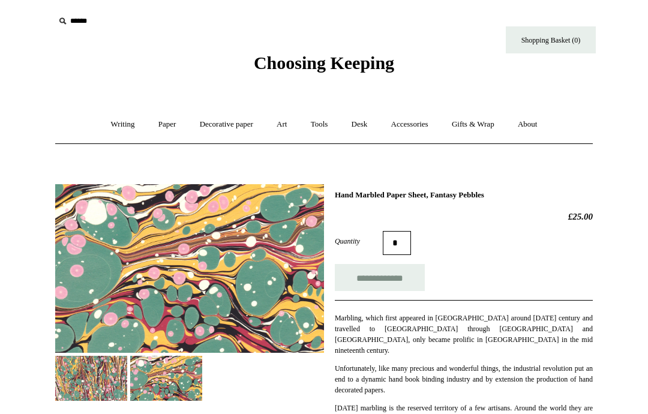
click at [224, 130] on link "Decorative paper +" at bounding box center [226, 125] width 75 height 32
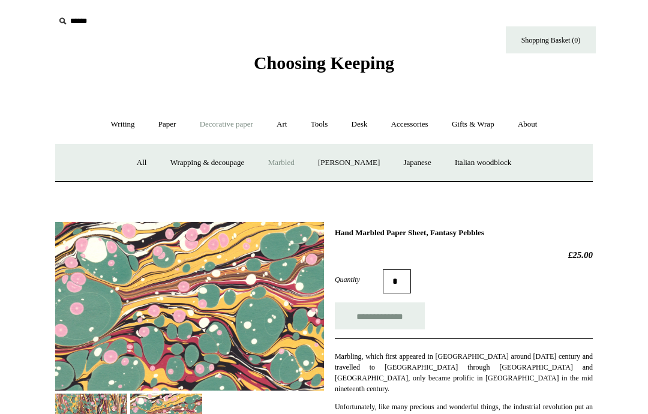
click at [351, 160] on link "[PERSON_NAME]" at bounding box center [348, 163] width 83 height 32
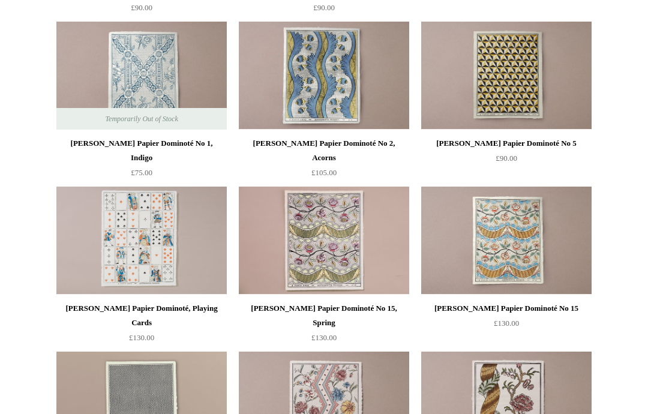
scroll to position [299, 0]
click at [328, 85] on img at bounding box center [324, 76] width 170 height 108
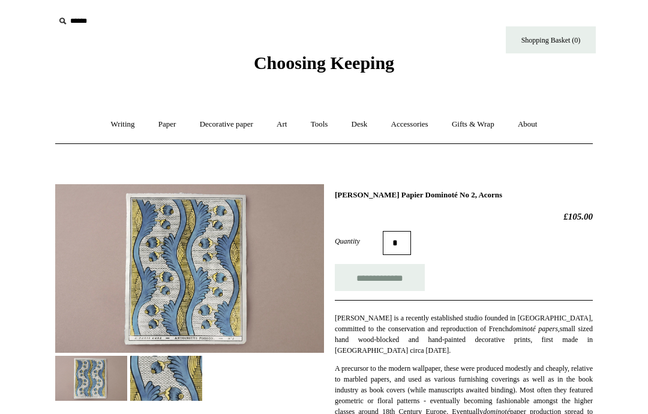
scroll to position [43, 0]
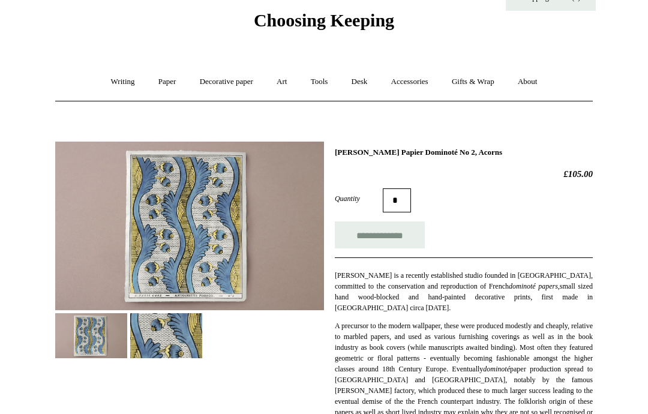
click at [176, 338] on img at bounding box center [166, 335] width 72 height 45
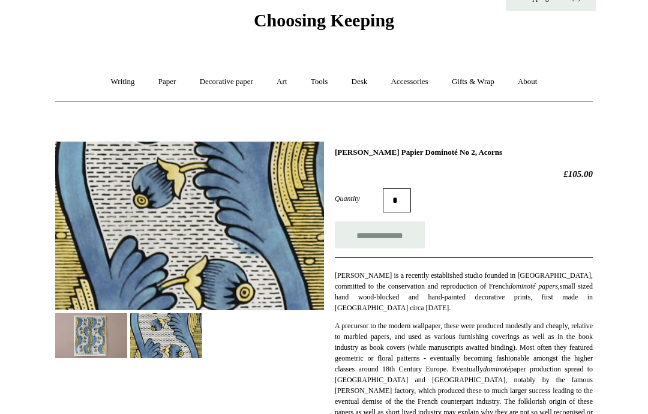
click at [214, 78] on link "Decorative paper +" at bounding box center [226, 82] width 75 height 32
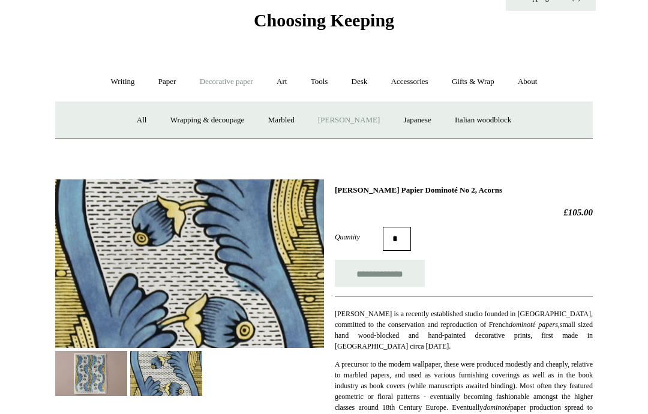
click at [492, 131] on link "Italian woodblock" at bounding box center [483, 120] width 78 height 32
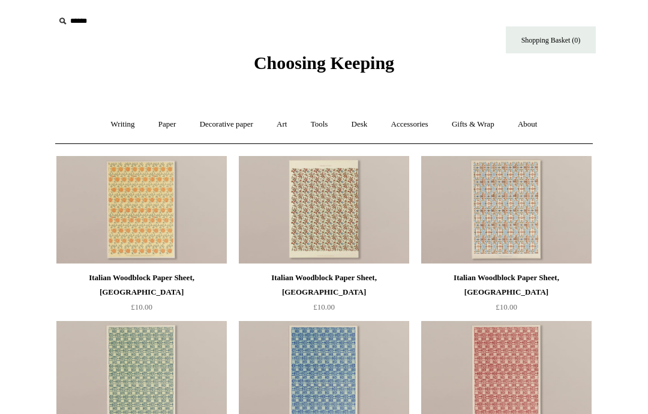
click at [228, 124] on link "Decorative paper +" at bounding box center [226, 125] width 75 height 32
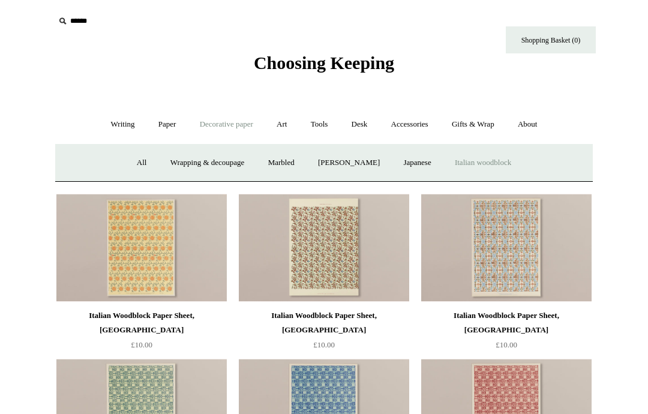
click at [286, 121] on link "Art +" at bounding box center [282, 125] width 32 height 32
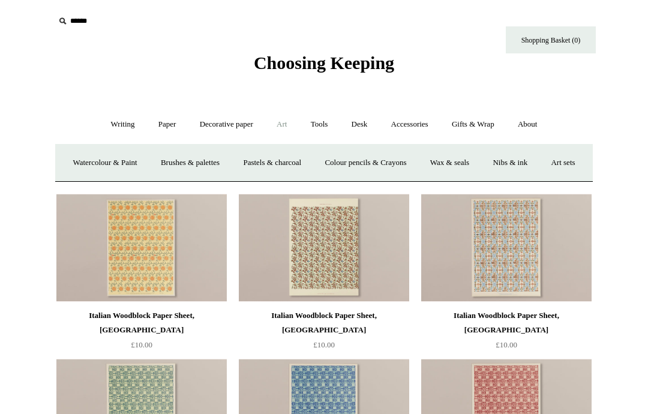
click at [101, 124] on link "Writing +" at bounding box center [123, 125] width 46 height 32
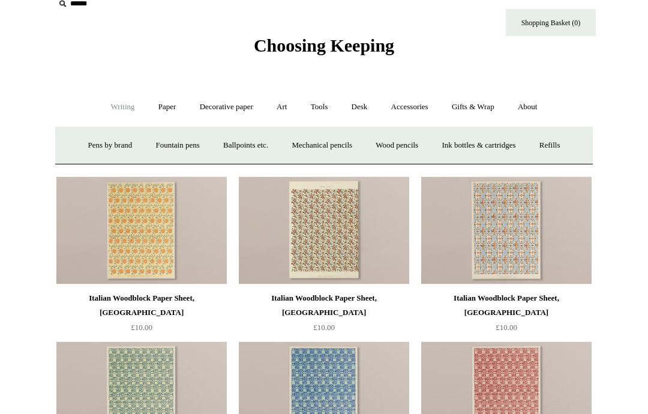
click at [88, 140] on link "Pens by brand +" at bounding box center [110, 146] width 66 height 32
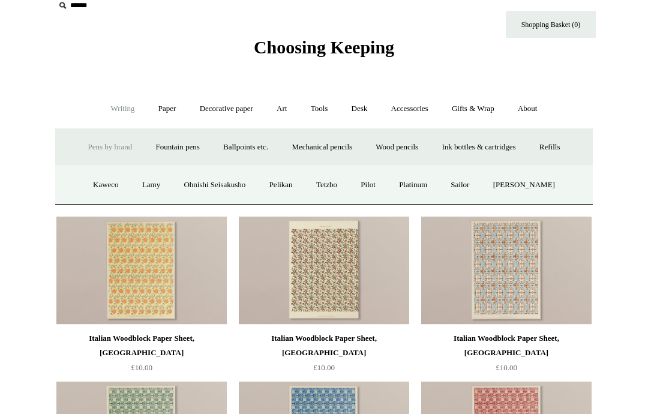
scroll to position [15, 0]
click at [532, 185] on link "[PERSON_NAME]" at bounding box center [524, 186] width 83 height 32
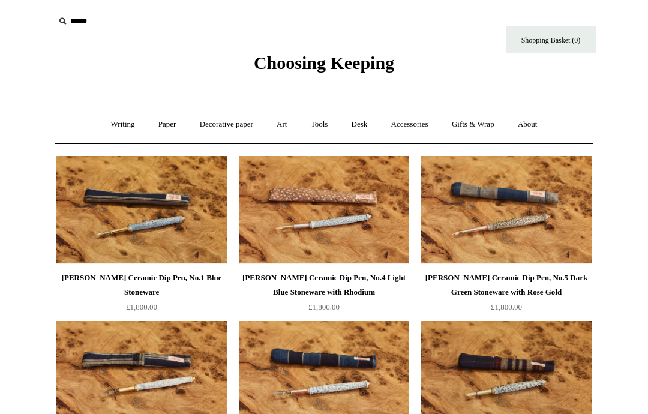
click at [116, 130] on link "Writing +" at bounding box center [123, 125] width 46 height 32
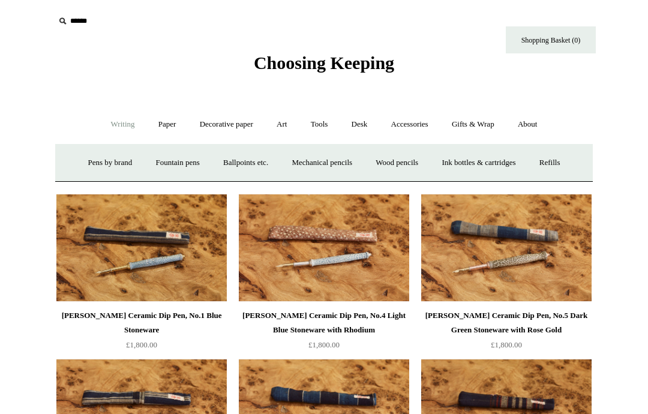
click at [107, 155] on link "Pens by brand +" at bounding box center [110, 163] width 66 height 32
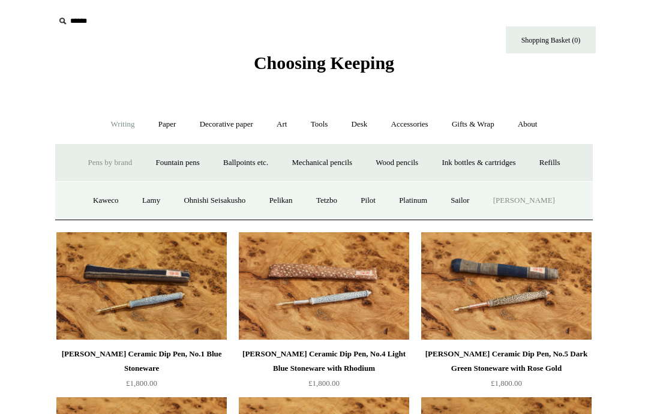
click at [340, 203] on link "Tetzbo" at bounding box center [327, 201] width 43 height 32
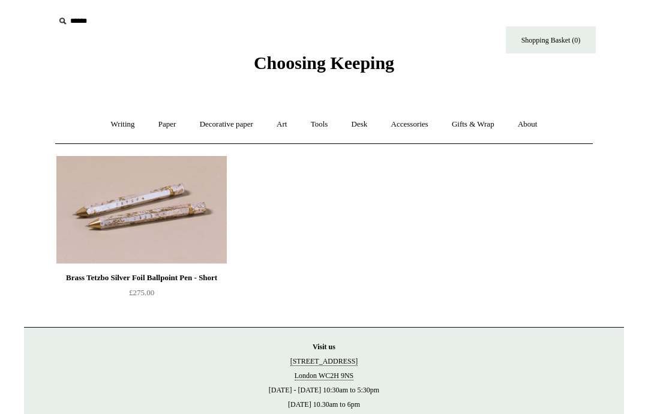
click at [172, 233] on img at bounding box center [141, 210] width 170 height 108
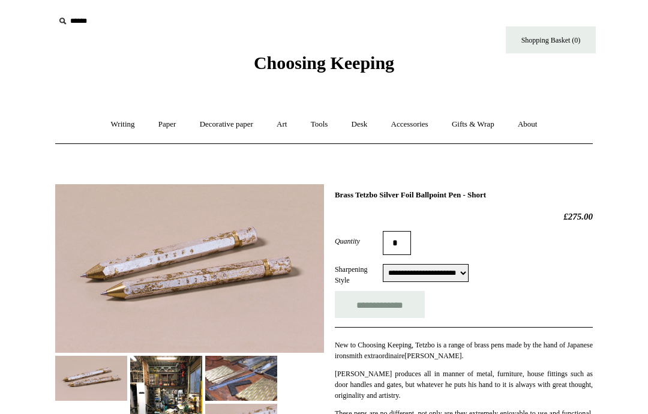
select select "**********"
click at [252, 372] on img at bounding box center [241, 378] width 72 height 45
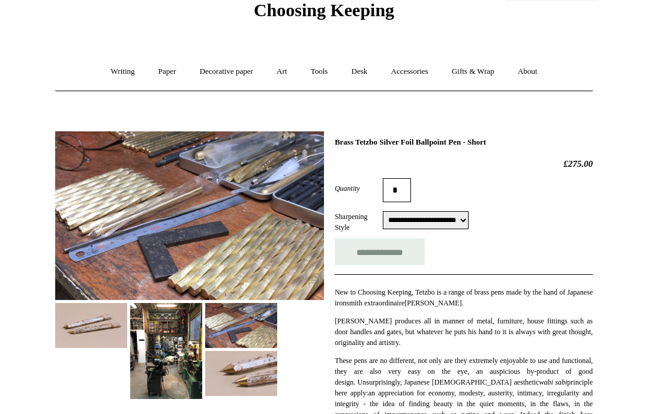
scroll to position [53, 0]
click at [262, 372] on img at bounding box center [241, 373] width 72 height 45
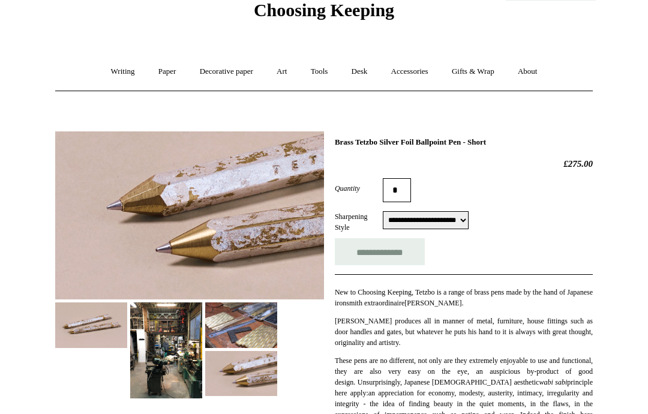
click at [167, 345] on img at bounding box center [166, 351] width 72 height 96
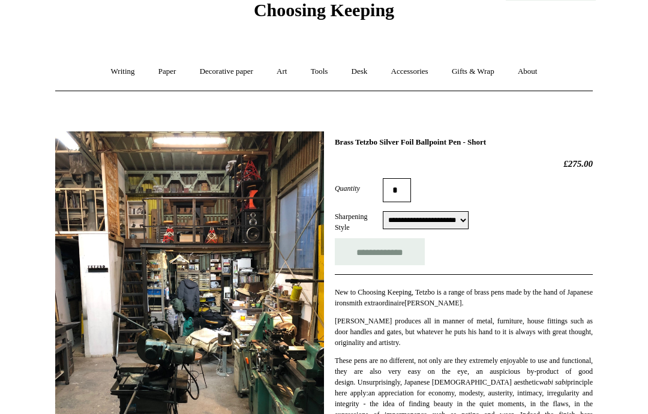
click at [416, 69] on link "Accessories +" at bounding box center [410, 72] width 59 height 32
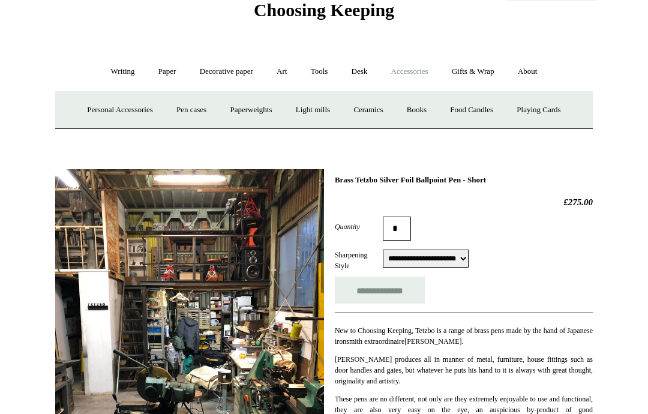
click at [492, 62] on link "Gifts & Wrap +" at bounding box center [473, 72] width 64 height 32
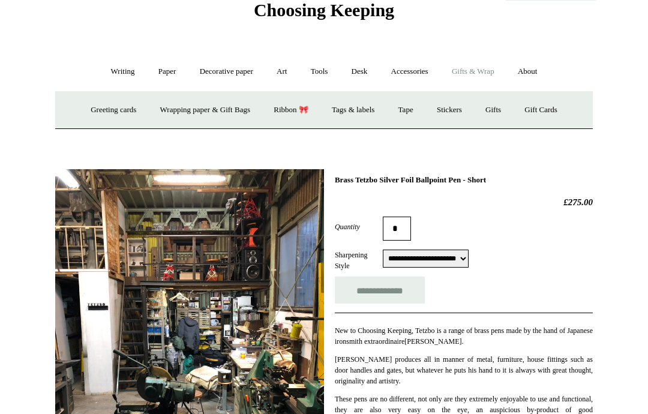
click at [111, 71] on link "Writing +" at bounding box center [123, 72] width 46 height 32
click at [166, 67] on link "Paper +" at bounding box center [168, 72] width 40 height 32
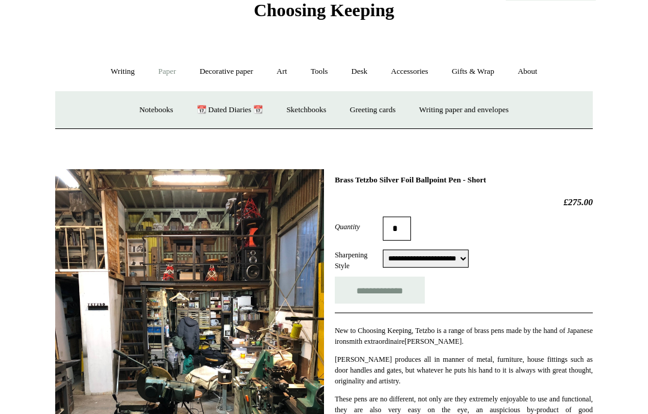
click at [142, 109] on link "Notebooks +" at bounding box center [155, 110] width 55 height 32
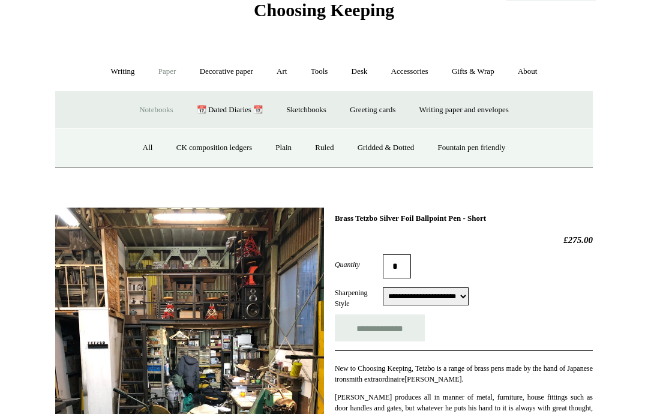
click at [219, 146] on link "CK composition ledgers" at bounding box center [214, 148] width 97 height 32
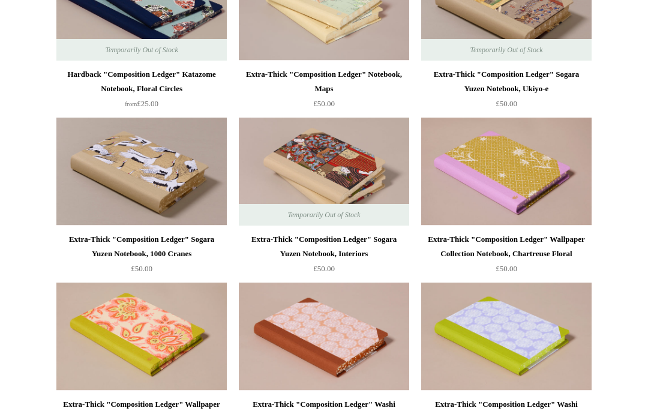
scroll to position [864, 0]
click at [346, 309] on img at bounding box center [324, 337] width 170 height 108
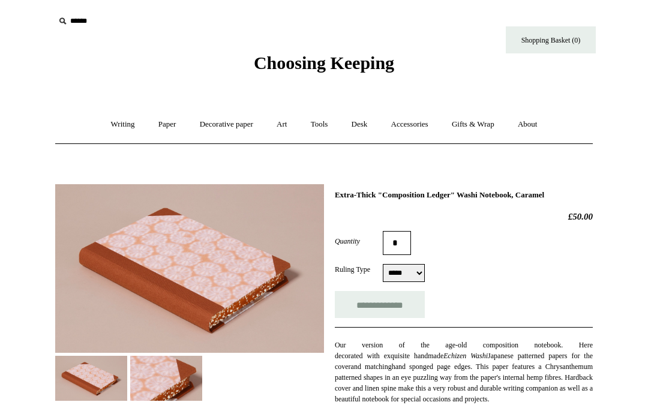
select select "*****"
click at [178, 376] on img at bounding box center [166, 378] width 72 height 45
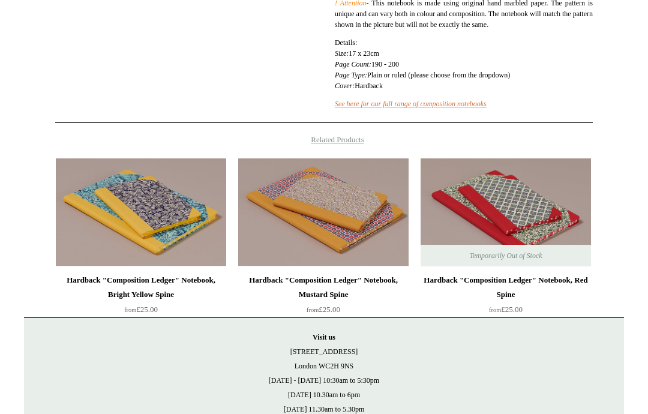
scroll to position [414, 0]
click at [356, 216] on img at bounding box center [323, 212] width 170 height 108
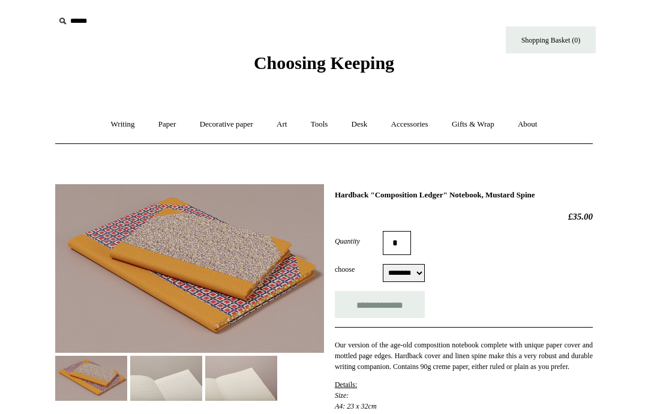
click at [236, 375] on img at bounding box center [241, 378] width 72 height 45
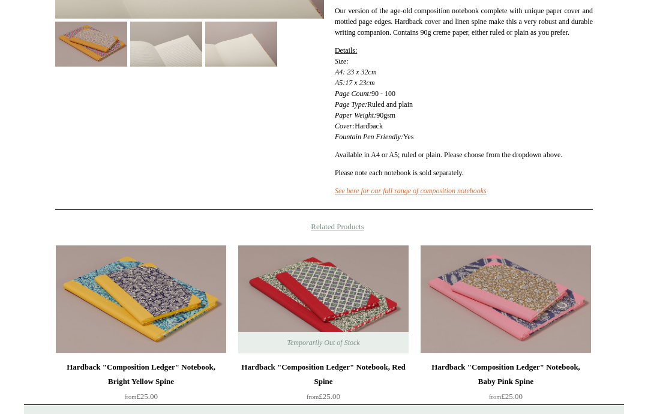
scroll to position [334, 0]
click at [357, 296] on img at bounding box center [323, 300] width 170 height 108
